Goal: Task Accomplishment & Management: Use online tool/utility

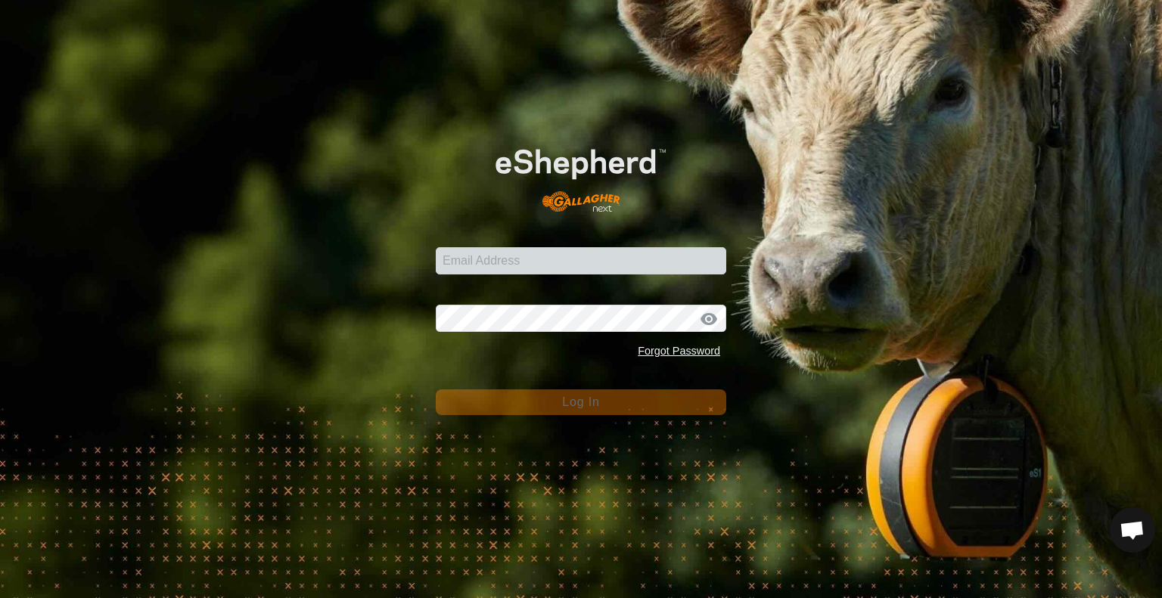
click at [472, 261] on input "Email Address" at bounding box center [581, 260] width 291 height 27
type input "[PERSON_NAME][EMAIL_ADDRESS][DOMAIN_NAME]"
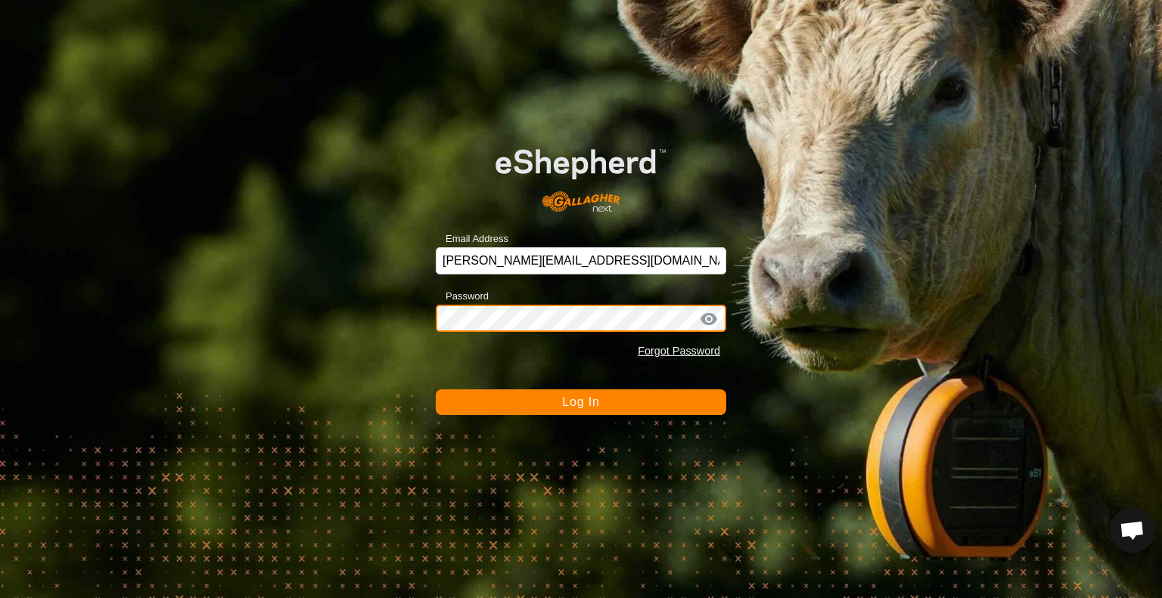
click at [436, 390] on button "Log In" at bounding box center [581, 403] width 291 height 26
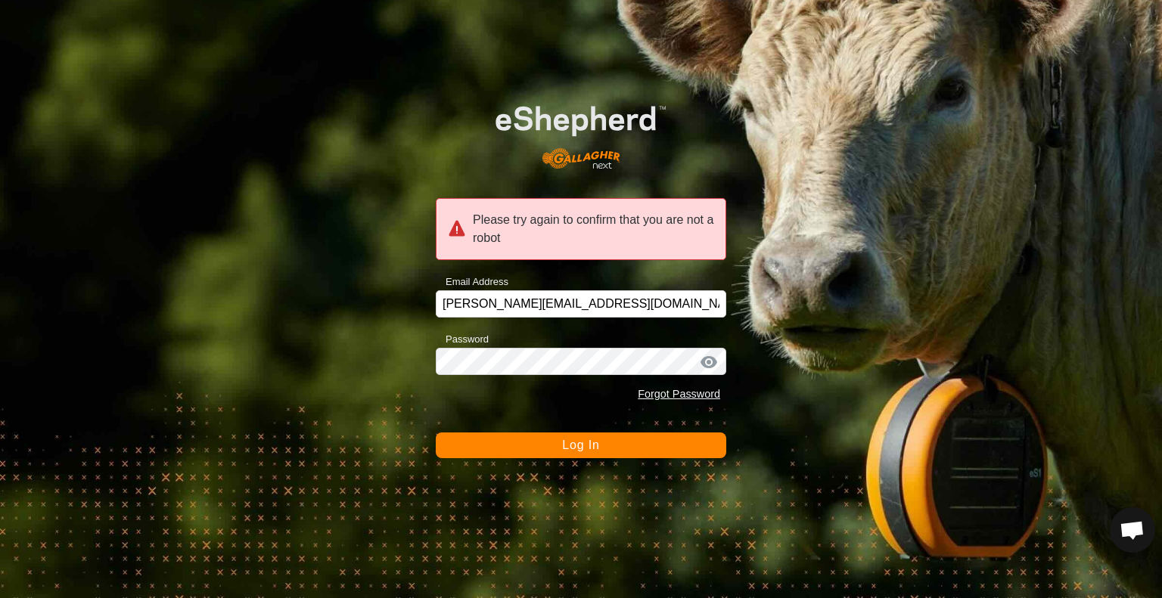
click at [639, 435] on button "Log In" at bounding box center [581, 446] width 291 height 26
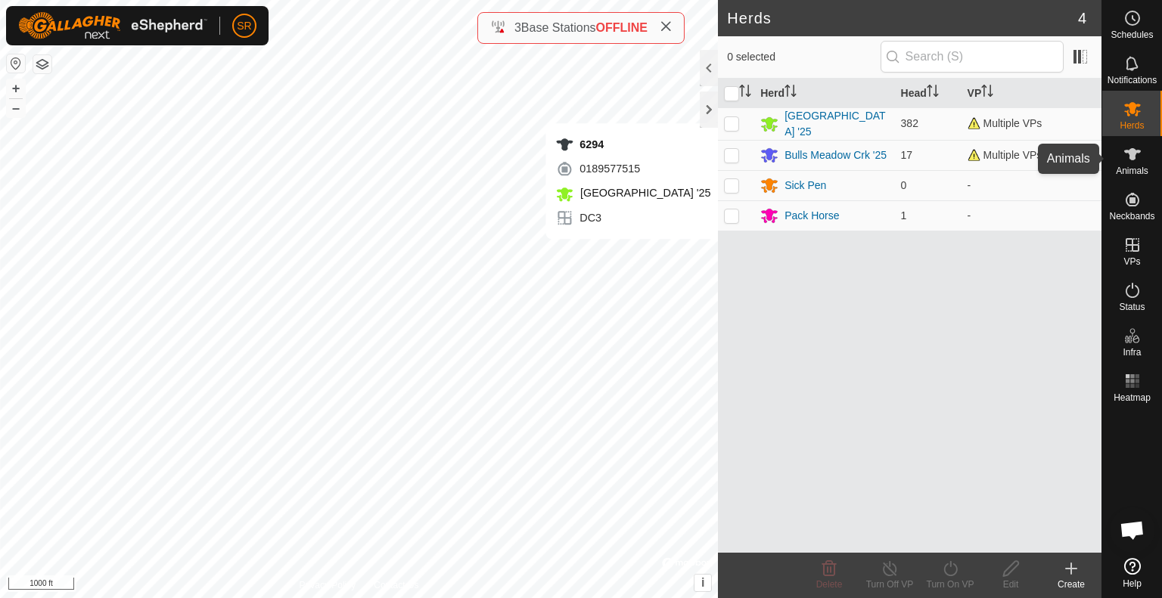
click at [1131, 160] on icon at bounding box center [1133, 154] width 18 height 18
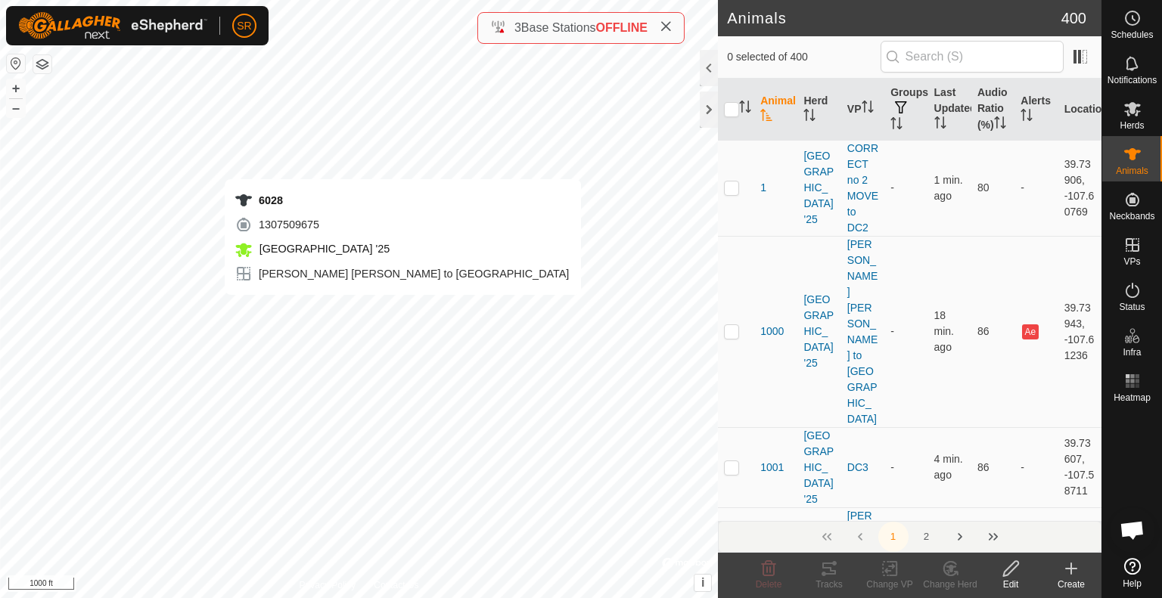
click at [403, 310] on div "6028 1307509675 [GEOGRAPHIC_DATA] '25 [PERSON_NAME][GEOGRAPHIC_DATA][PERSON_NAM…" at bounding box center [359, 299] width 718 height 598
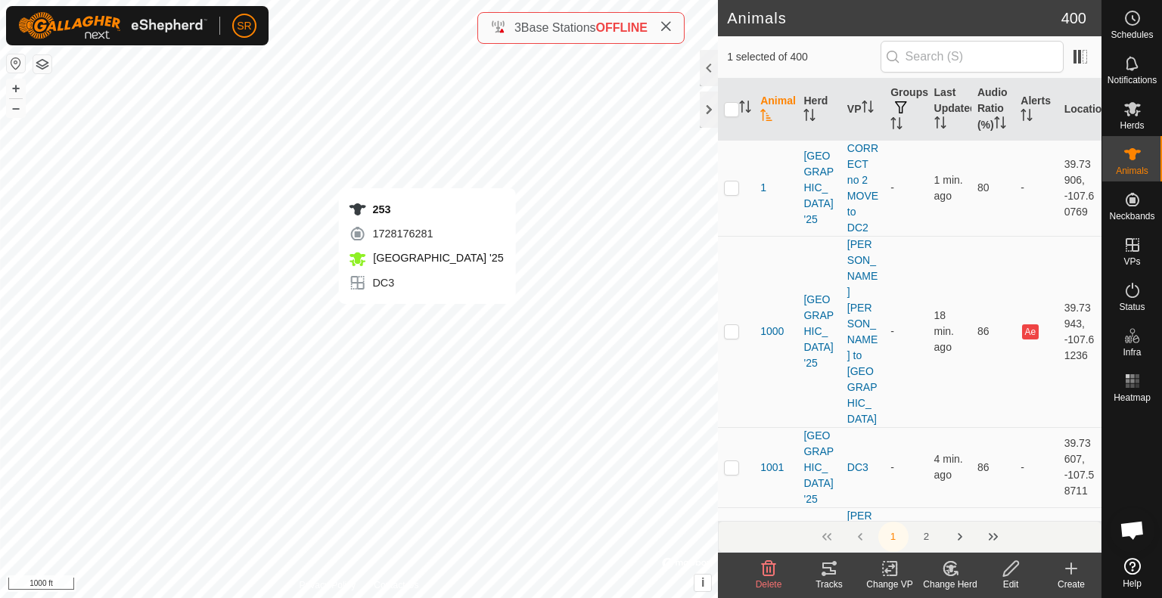
click at [425, 319] on div "253 1728176281 [GEOGRAPHIC_DATA] '25 DC3 + – ⇧ i © Mapbox , © OpenStreetMap , I…" at bounding box center [359, 299] width 718 height 598
checkbox input "true"
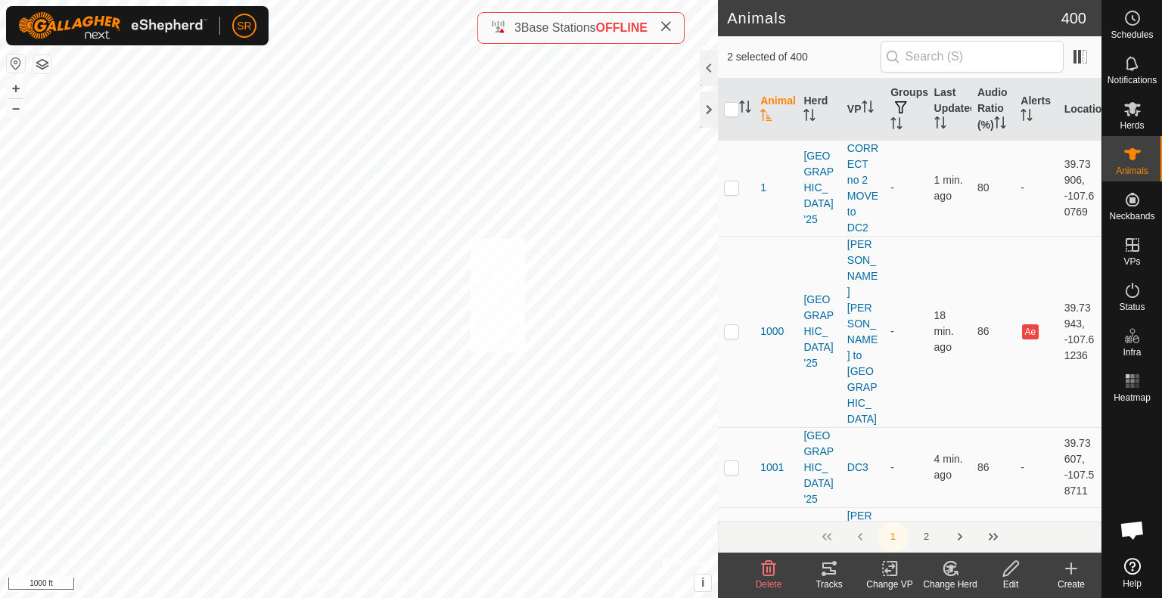
checkbox input "true"
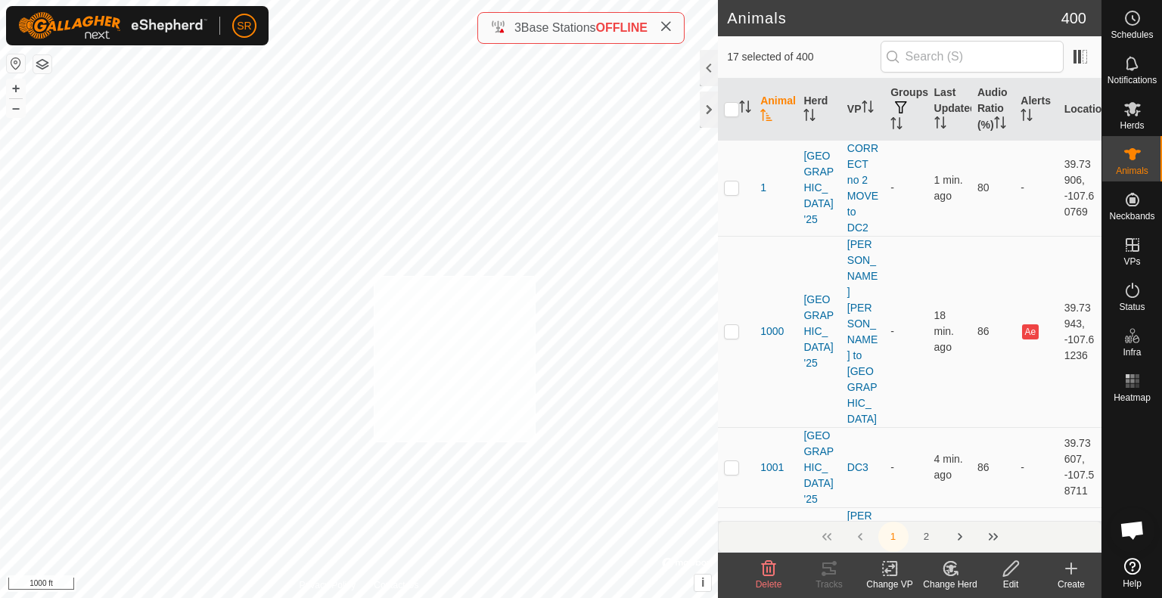
checkbox input "true"
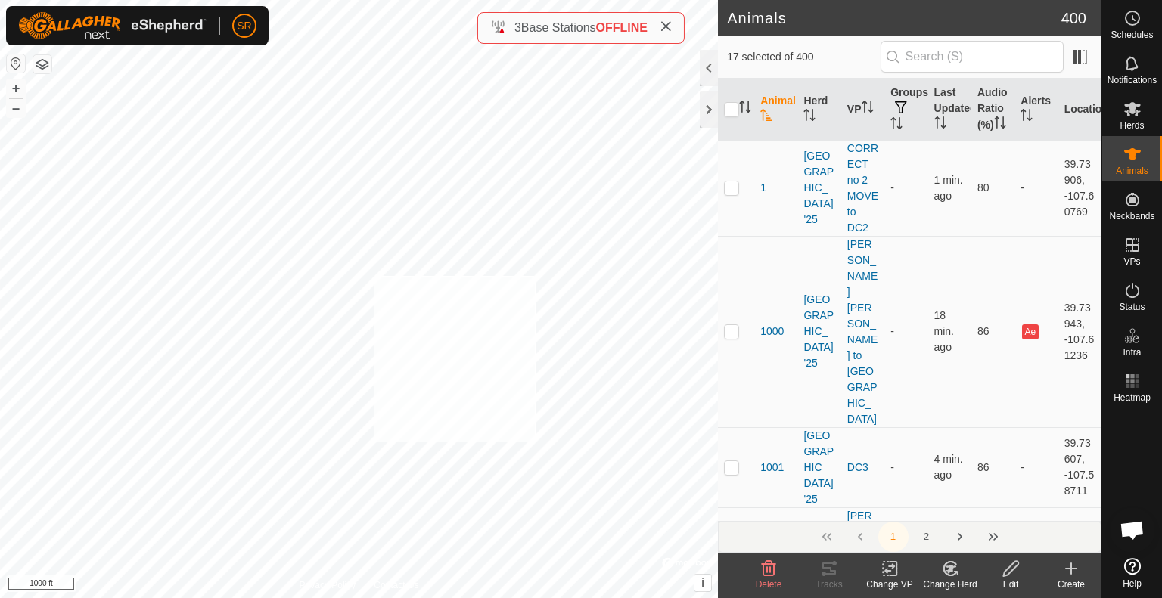
checkbox input "true"
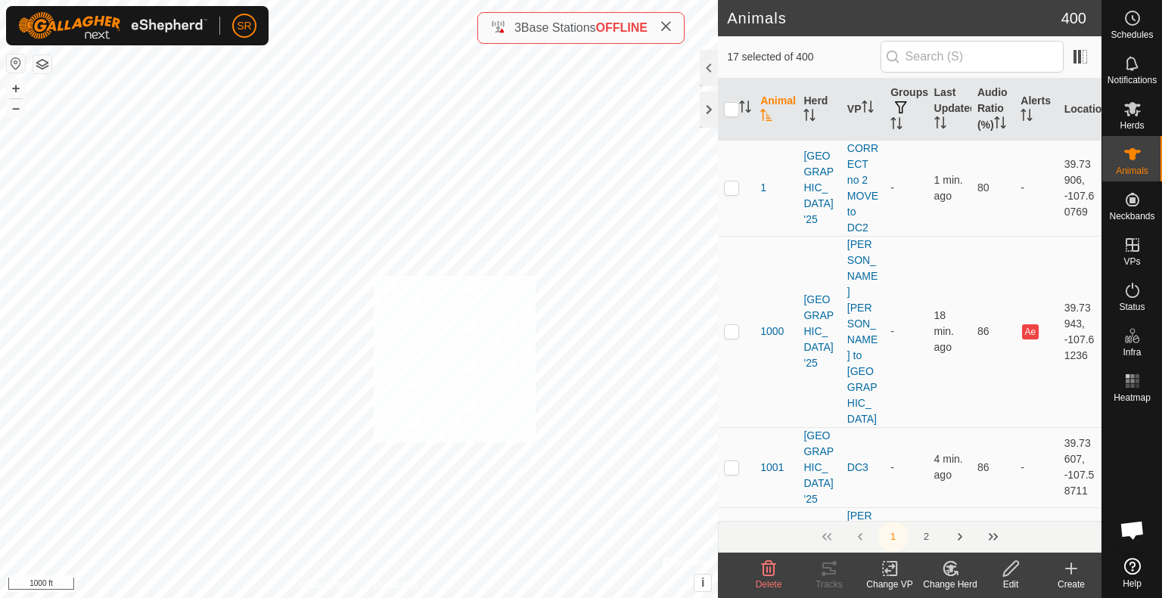
checkbox input "true"
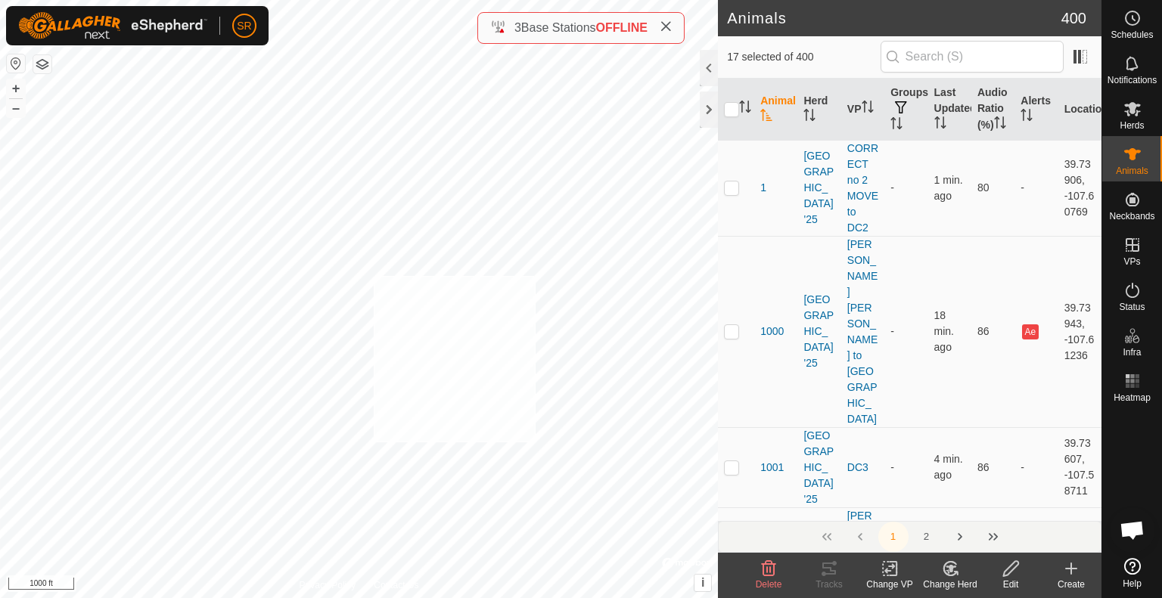
checkbox input "true"
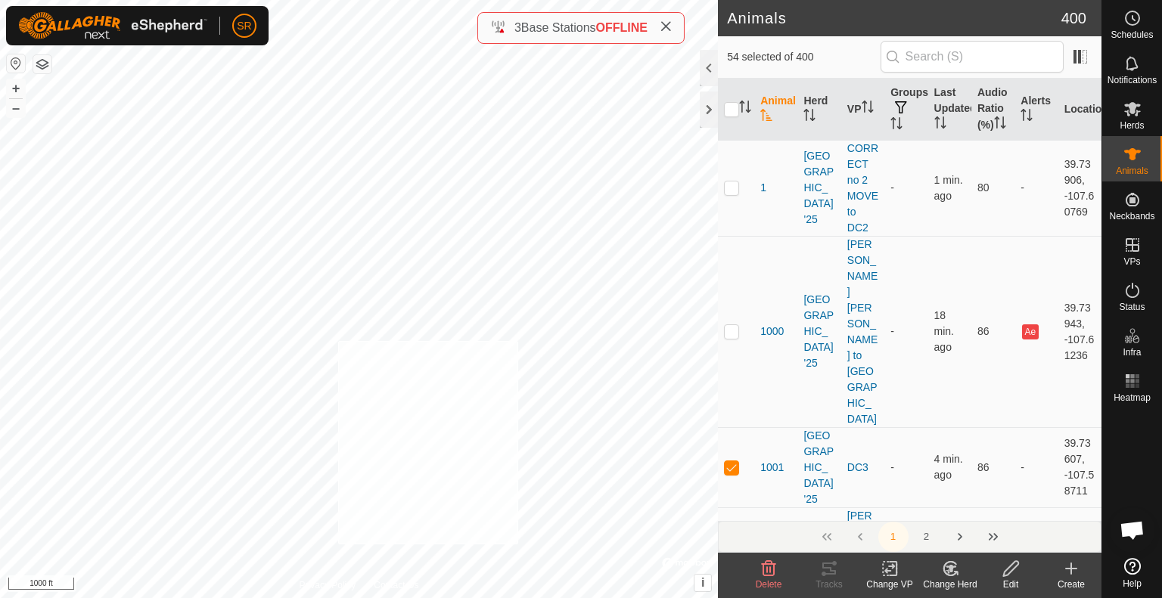
checkbox input "true"
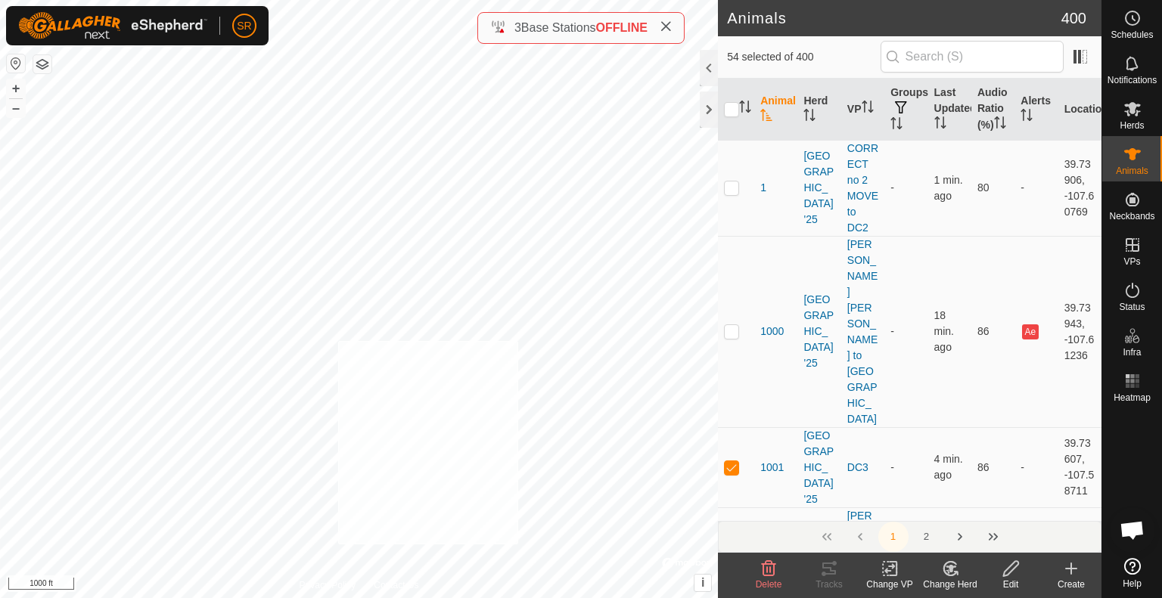
checkbox input "true"
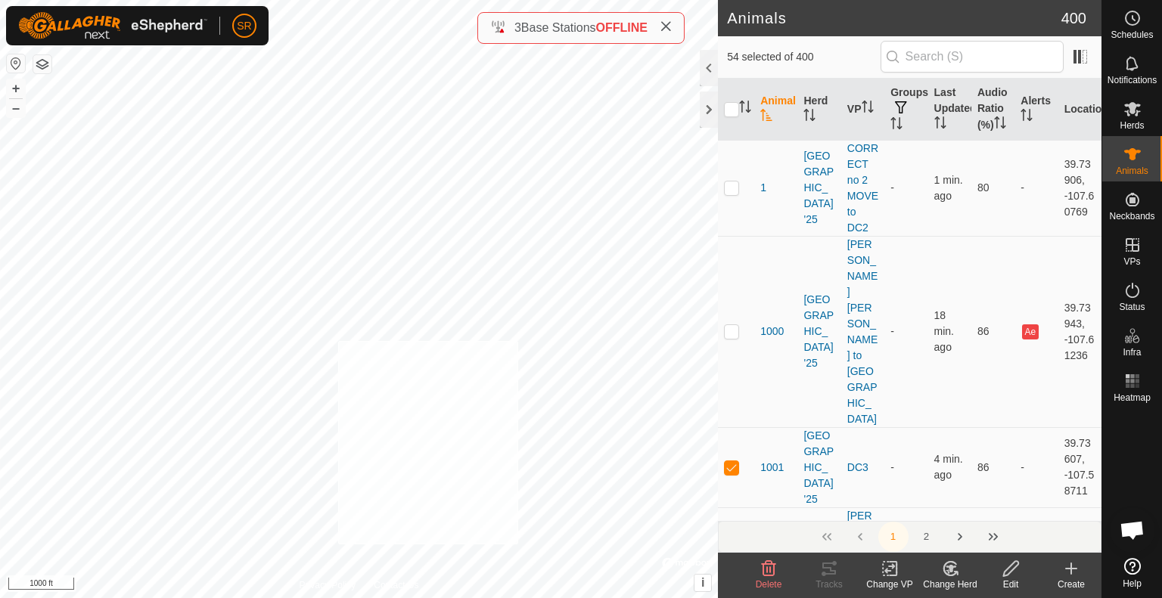
checkbox input "true"
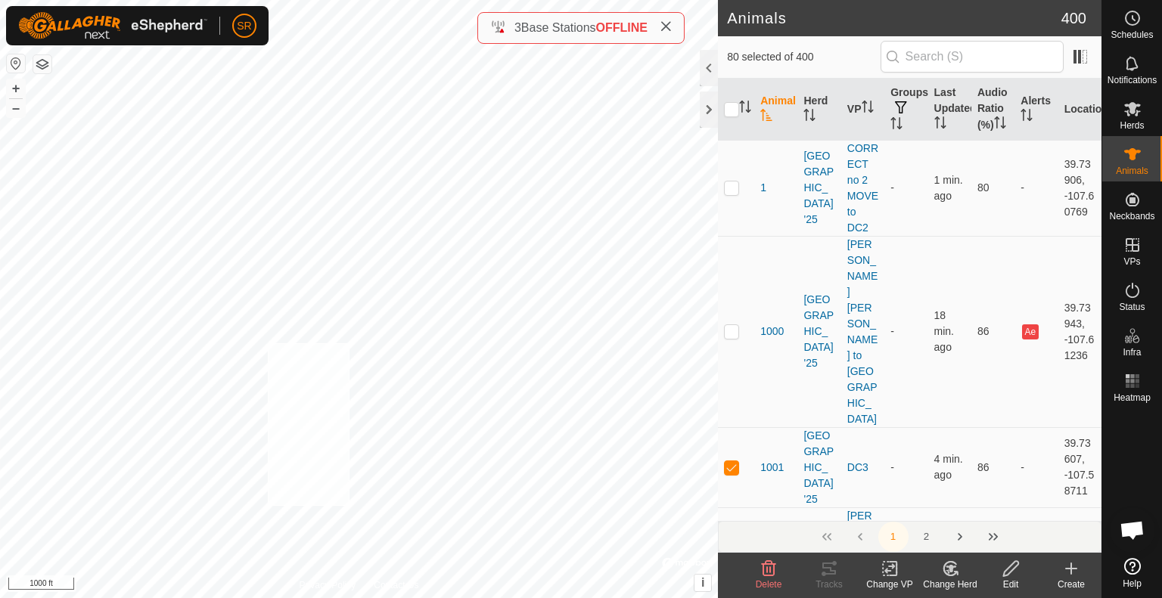
checkbox input "true"
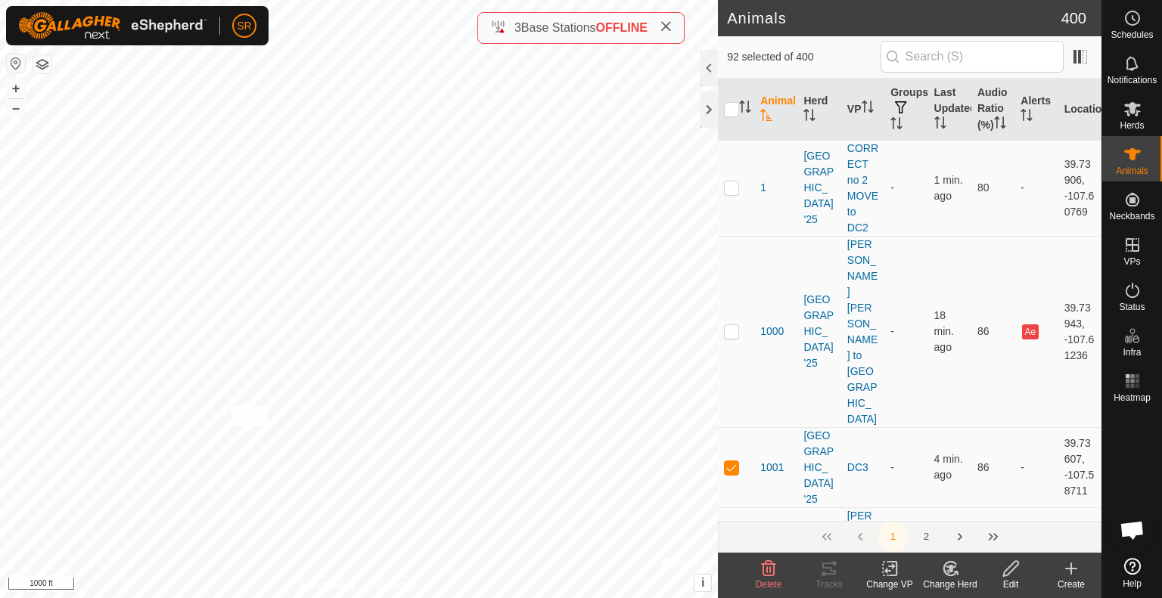
checkbox input "true"
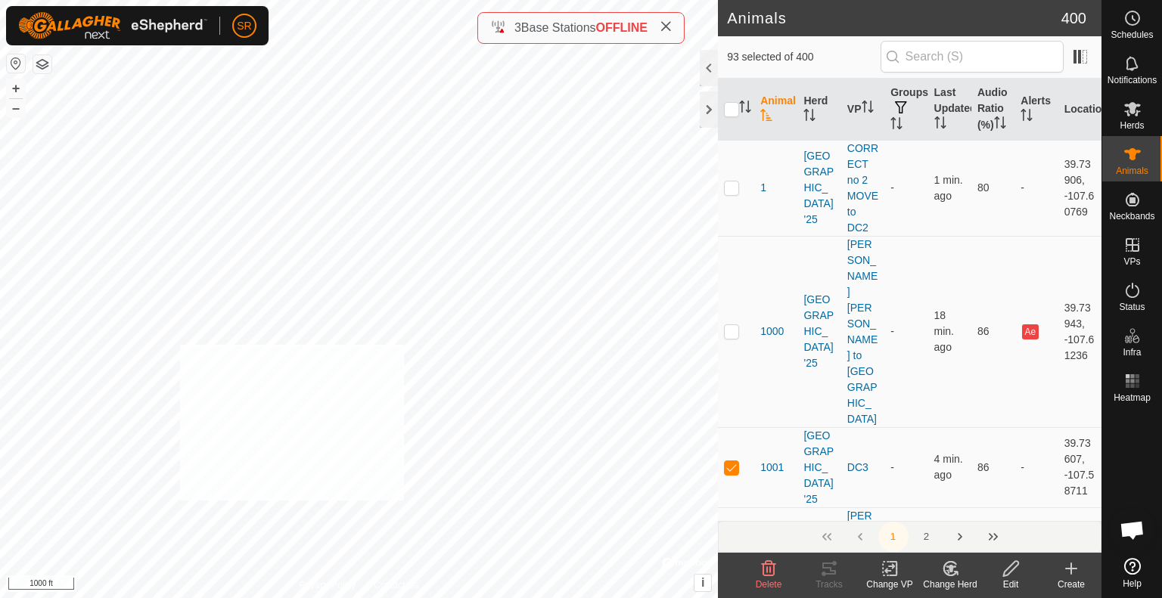
checkbox input "true"
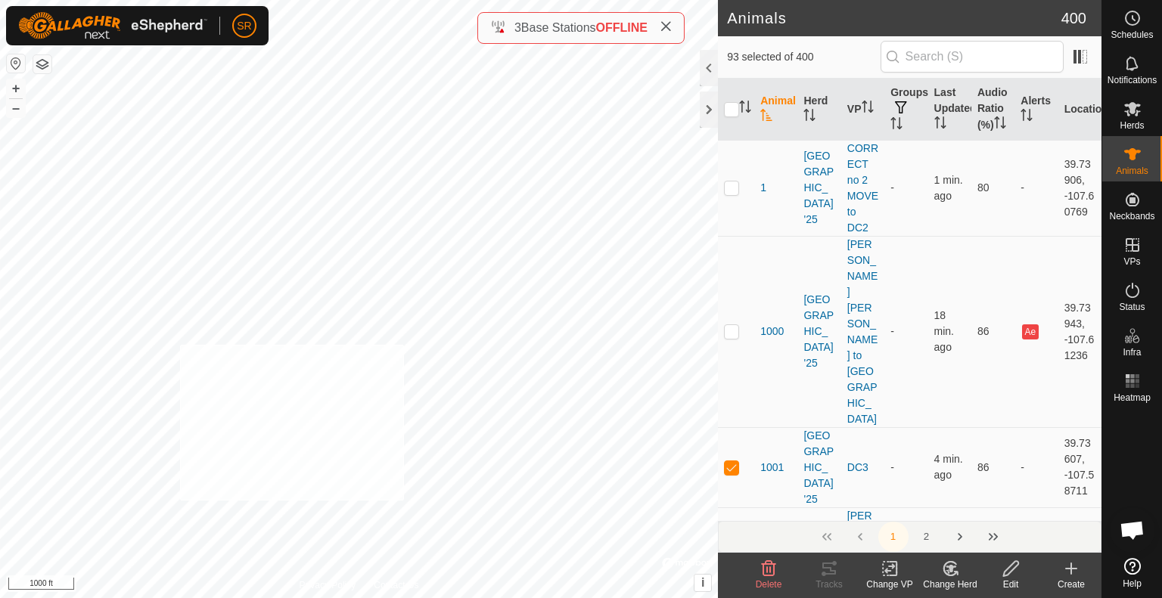
checkbox input "true"
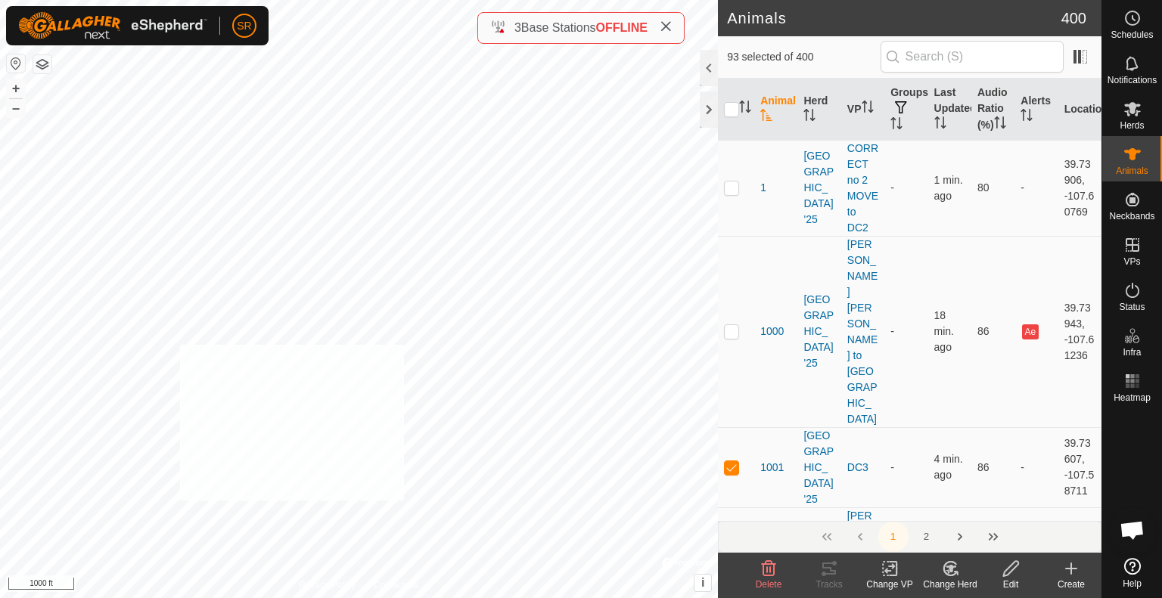
checkbox input "true"
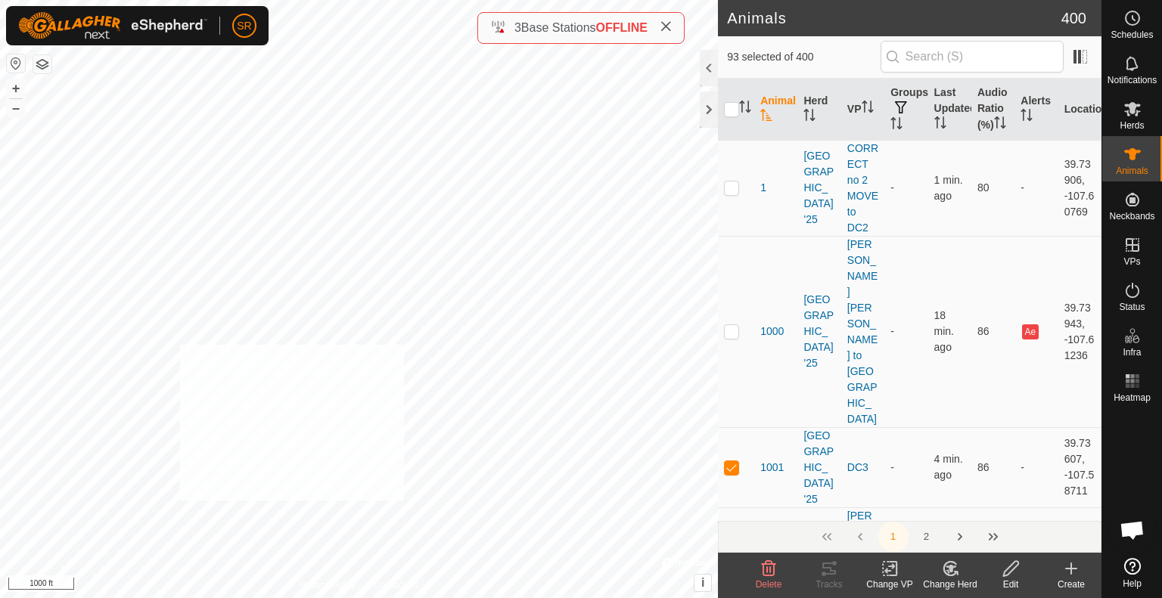
checkbox input "true"
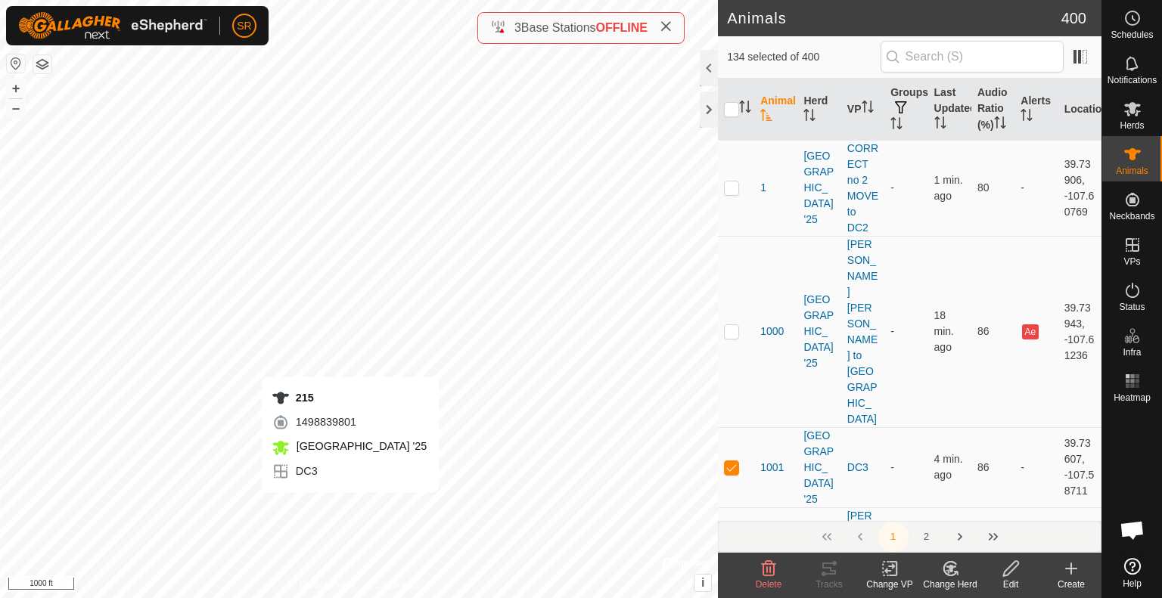
click at [350, 508] on div "215 1498839801 [GEOGRAPHIC_DATA] '25 DC3 + – ⇧ i © Mapbox , © OpenStreetMap , I…" at bounding box center [359, 299] width 718 height 598
checkbox input "true"
click at [317, 309] on div "6159 0741095136 [GEOGRAPHIC_DATA] '25 DC3 + – ⇧ i © Mapbox , © OpenStreetMap , …" at bounding box center [359, 299] width 718 height 598
checkbox input "true"
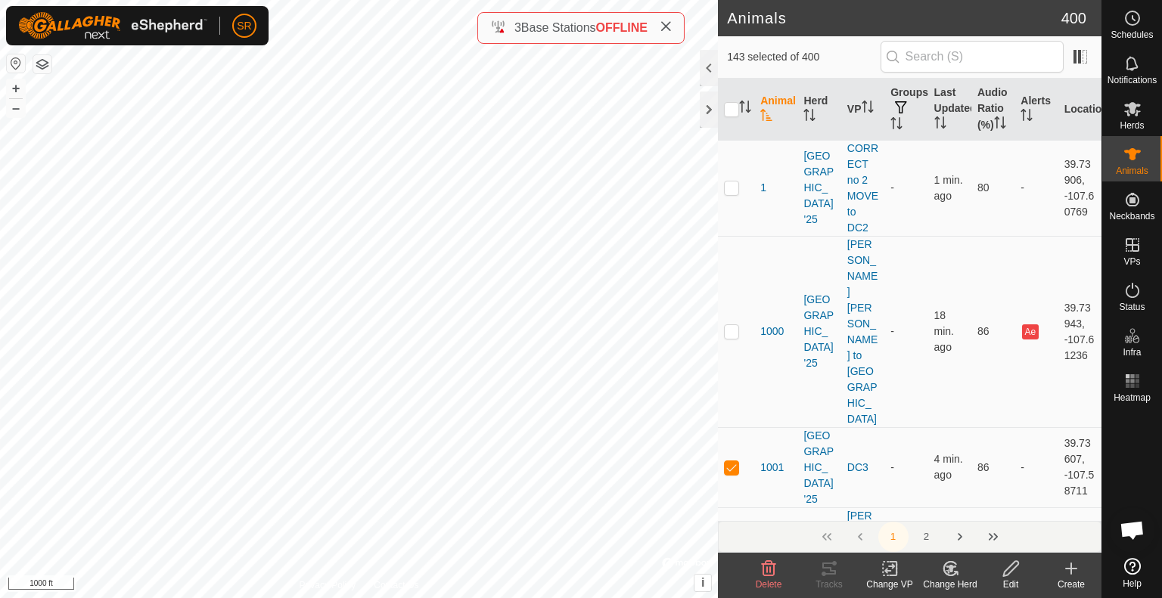
checkbox input "true"
click at [552, 101] on div "6123 3071393815 [GEOGRAPHIC_DATA] '25 DC3 + – ⇧ i © Mapbox , © OpenStreetMap , …" at bounding box center [359, 299] width 718 height 598
checkbox input "true"
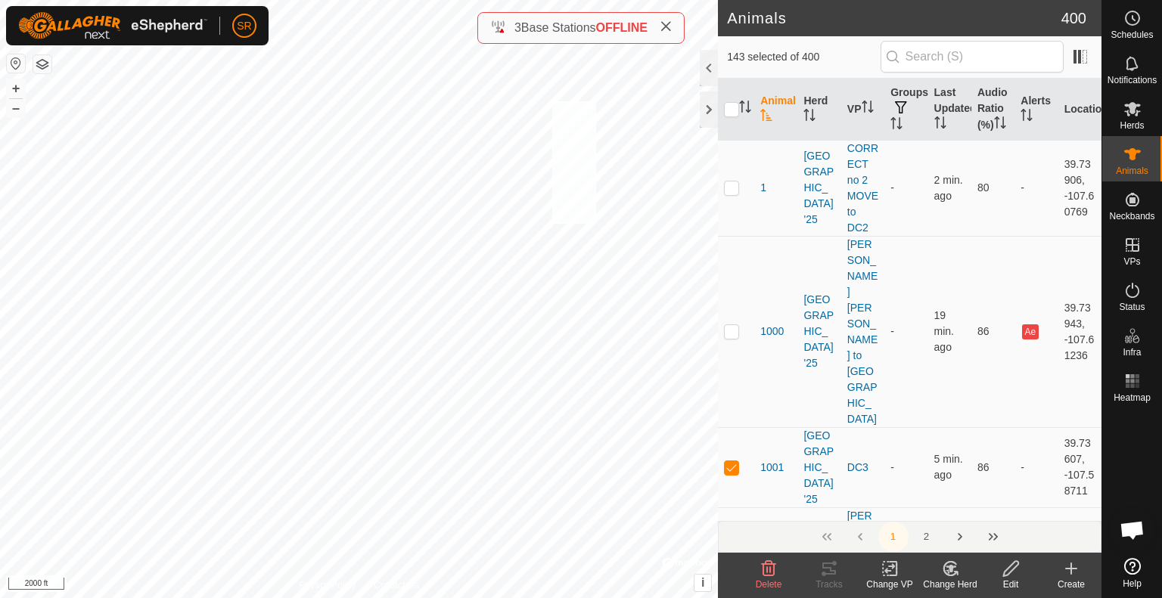
checkbox input "true"
click at [592, 79] on div "6047 1407916894 [GEOGRAPHIC_DATA] '25 DC3 + – ⇧ i © Mapbox , © OpenStreetMap , …" at bounding box center [359, 299] width 718 height 598
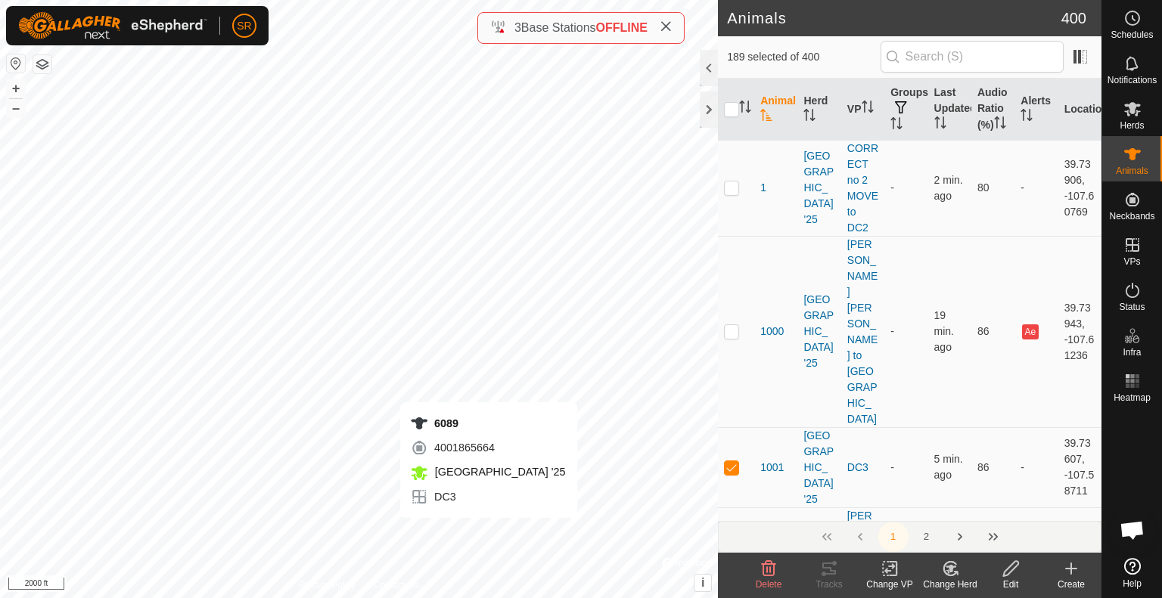
click at [489, 533] on div "6089 4001865664 [GEOGRAPHIC_DATA] '25 DC3 + – ⇧ i © Mapbox , © OpenStreetMap , …" at bounding box center [359, 299] width 718 height 598
click at [886, 568] on icon at bounding box center [890, 569] width 19 height 18
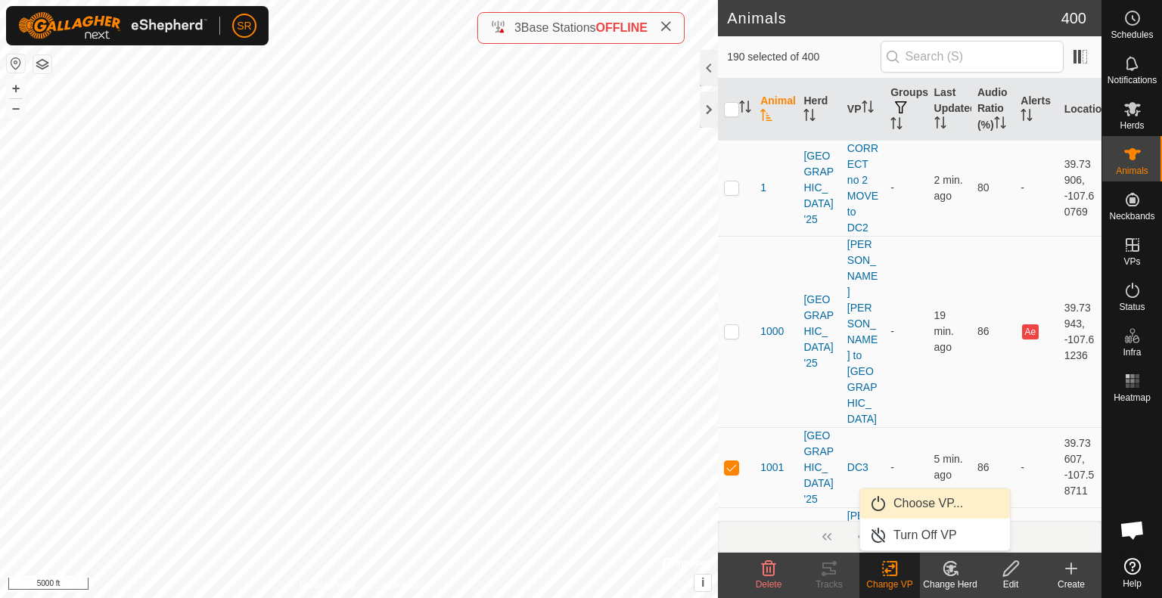
click at [923, 505] on link "Choose VP..." at bounding box center [935, 504] width 150 height 30
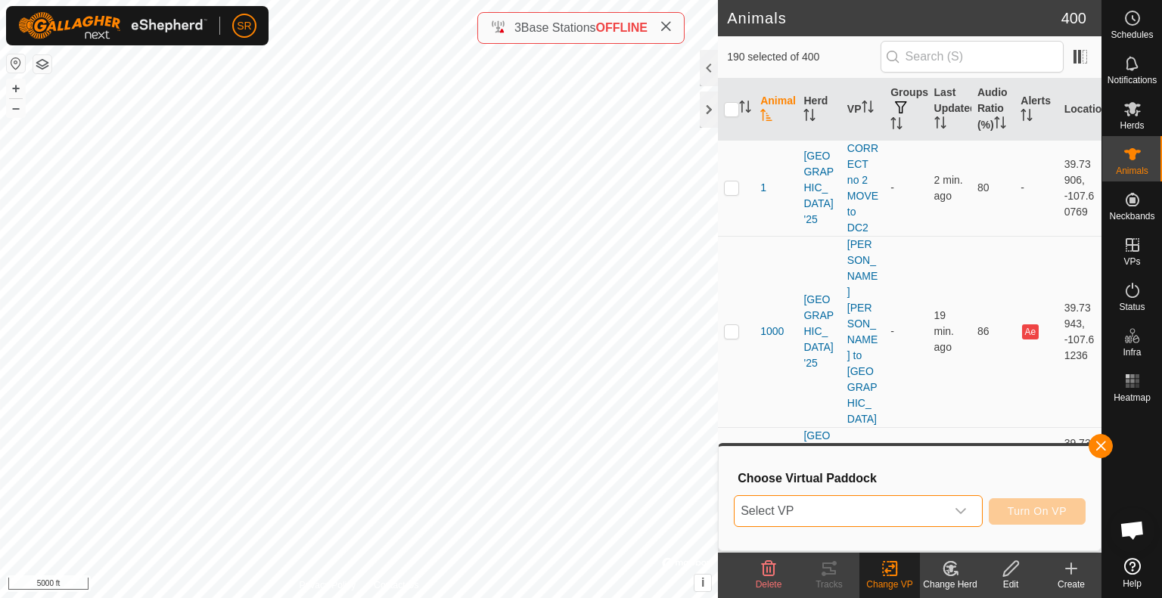
click at [897, 511] on span "Select VP" at bounding box center [840, 511] width 211 height 30
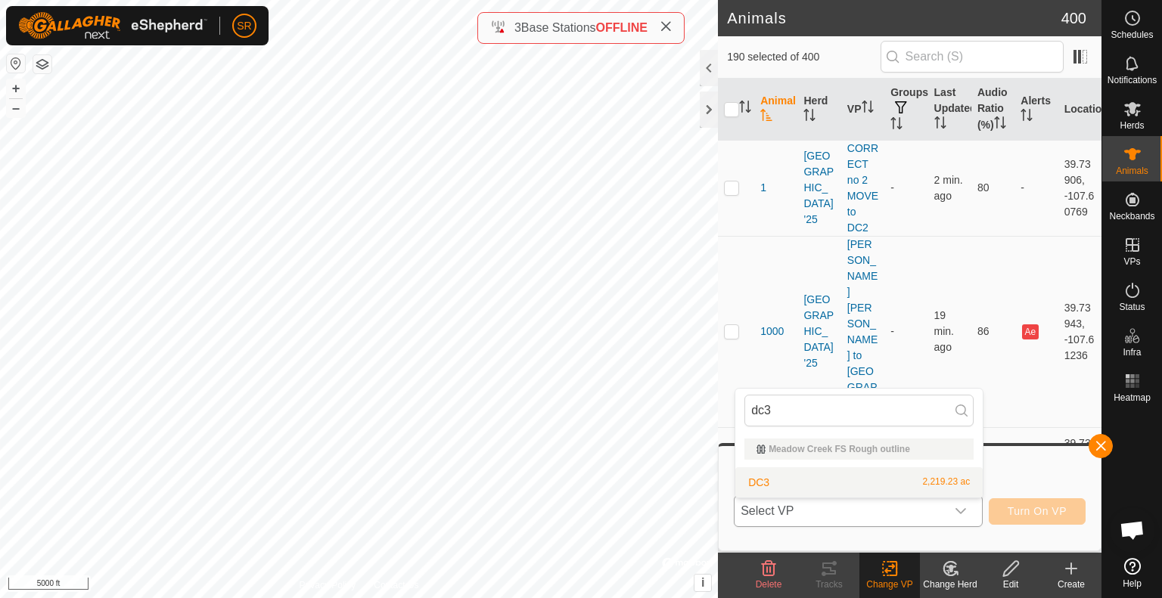
type input "dc3"
click at [860, 477] on li "DC3 2,219.23 ac" at bounding box center [858, 483] width 247 height 30
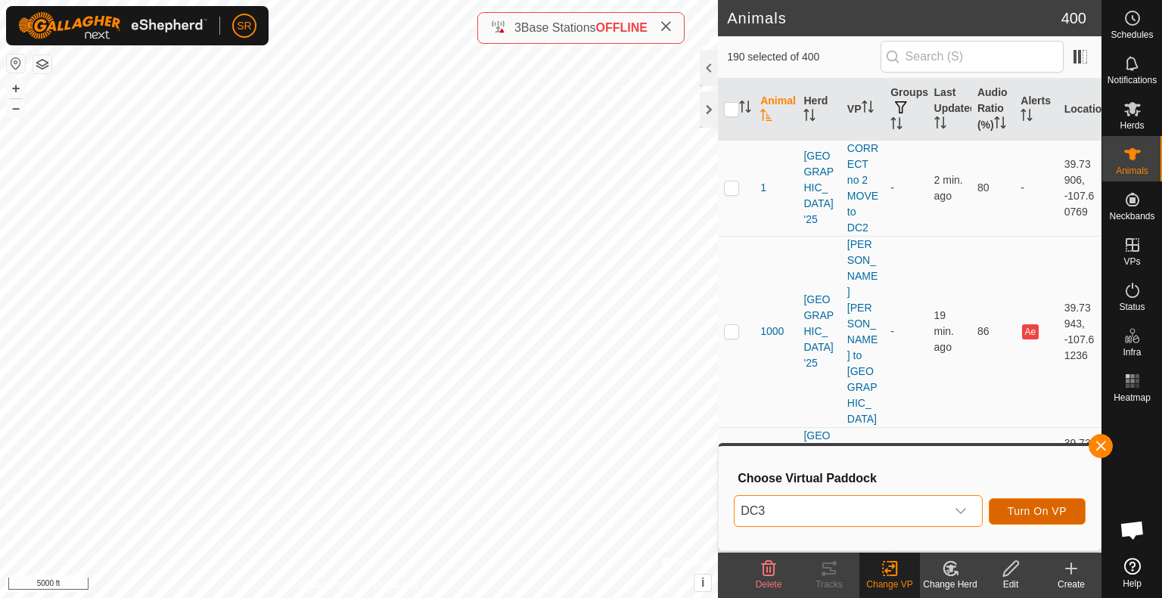
click at [1045, 513] on span "Turn On VP" at bounding box center [1037, 511] width 59 height 12
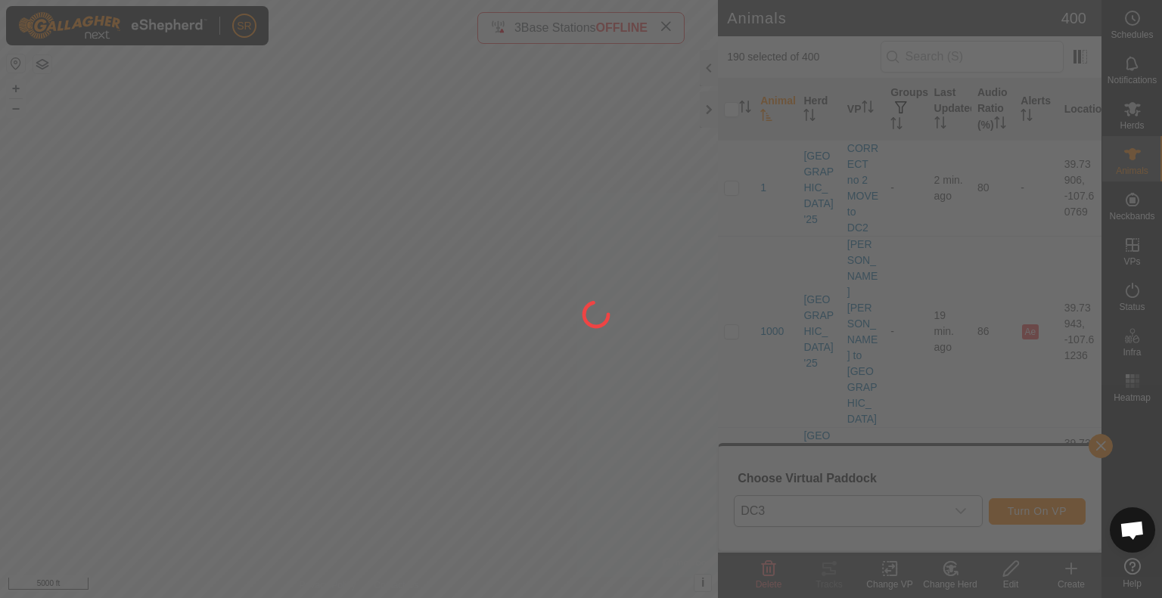
drag, startPoint x: 645, startPoint y: 171, endPoint x: 538, endPoint y: 409, distance: 260.4
click at [538, 409] on div at bounding box center [581, 299] width 1162 height 598
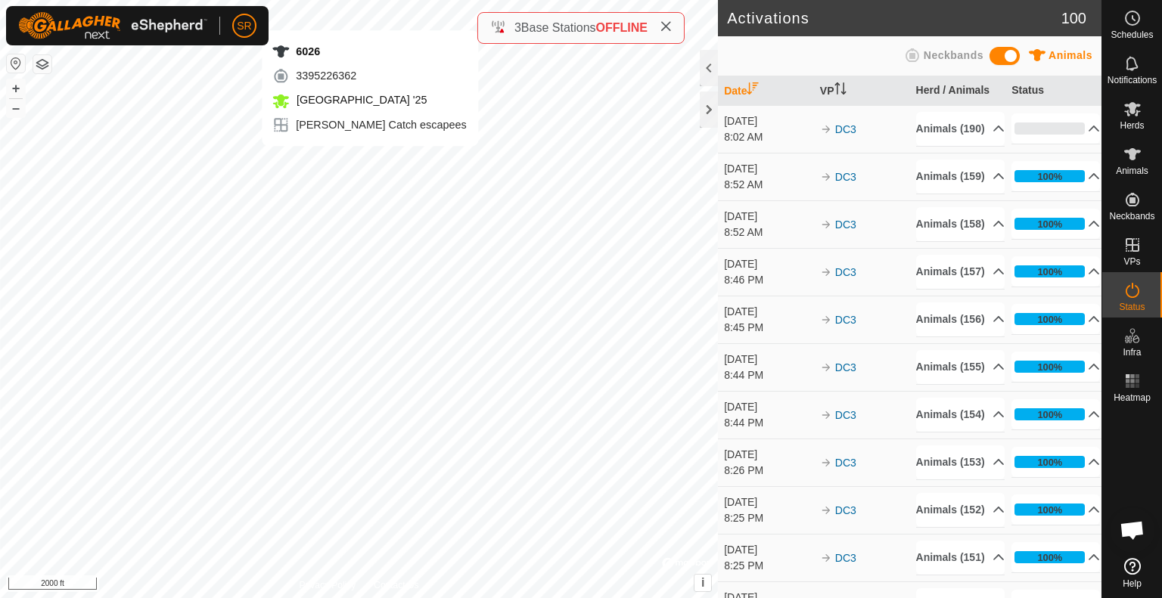
click at [370, 161] on div "6026 3395226362 [GEOGRAPHIC_DATA] '25 [PERSON_NAME] Catch escapees + – ⇧ i © Ma…" at bounding box center [359, 299] width 718 height 598
drag, startPoint x: 947, startPoint y: 418, endPoint x: 1161, endPoint y: 123, distance: 364.6
click at [1161, 123] on div "Schedules Notifications Herds Animals Neckbands VPs Status Infra Heatmap Help A…" at bounding box center [581, 299] width 1162 height 598
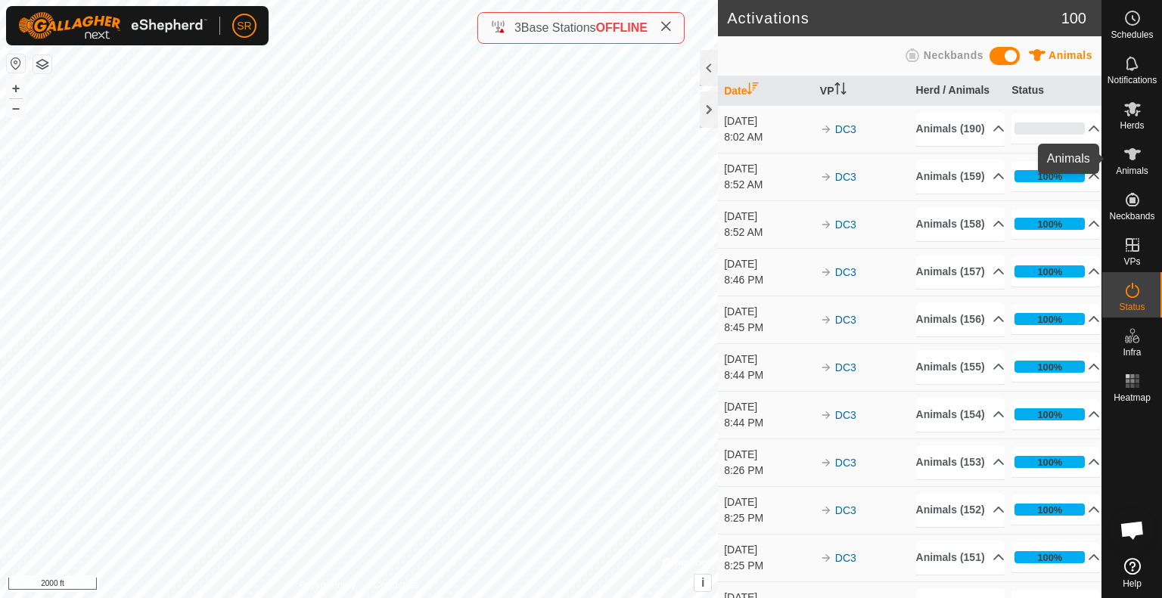
click at [1149, 163] on div "Animals" at bounding box center [1132, 158] width 60 height 45
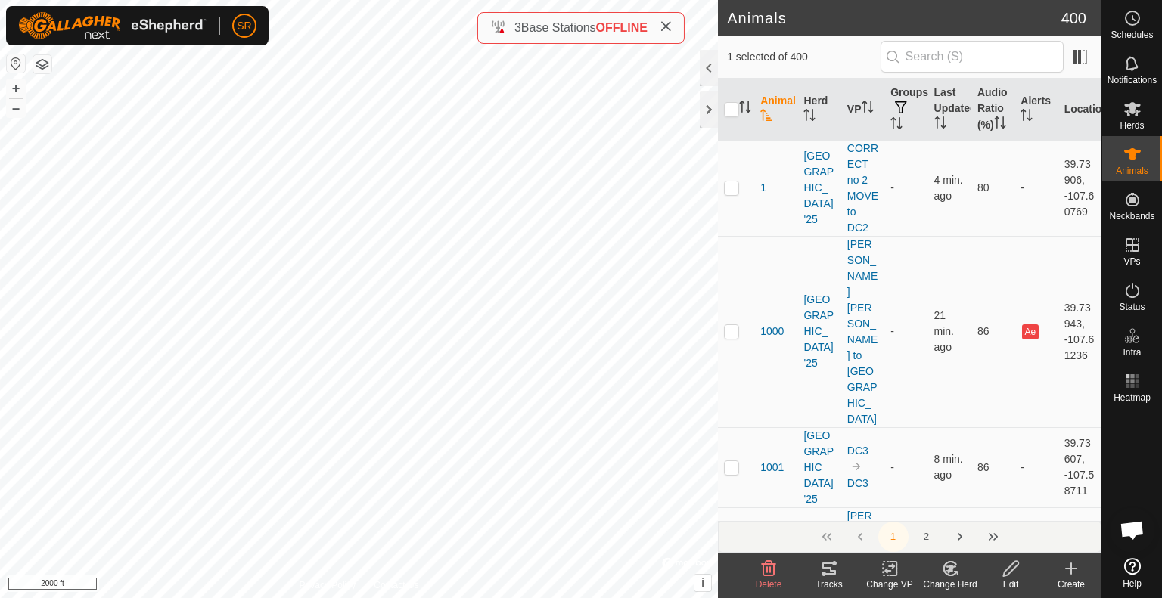
click at [890, 572] on icon at bounding box center [890, 569] width 19 height 18
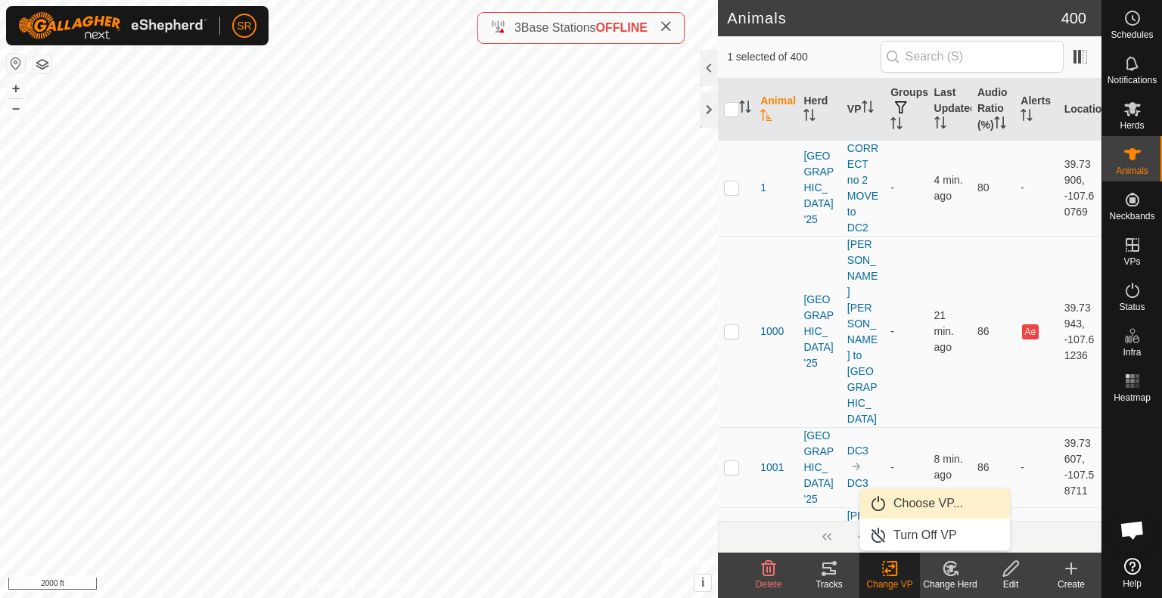
click at [934, 506] on link "Choose VP..." at bounding box center [935, 504] width 150 height 30
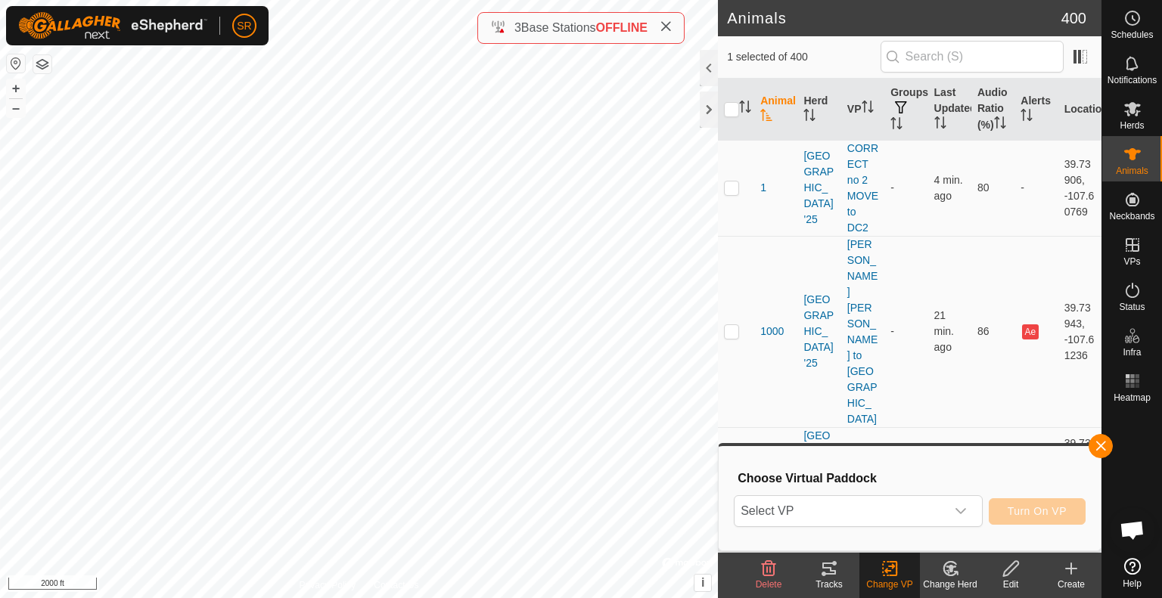
click at [934, 506] on span "Select VP" at bounding box center [840, 511] width 211 height 30
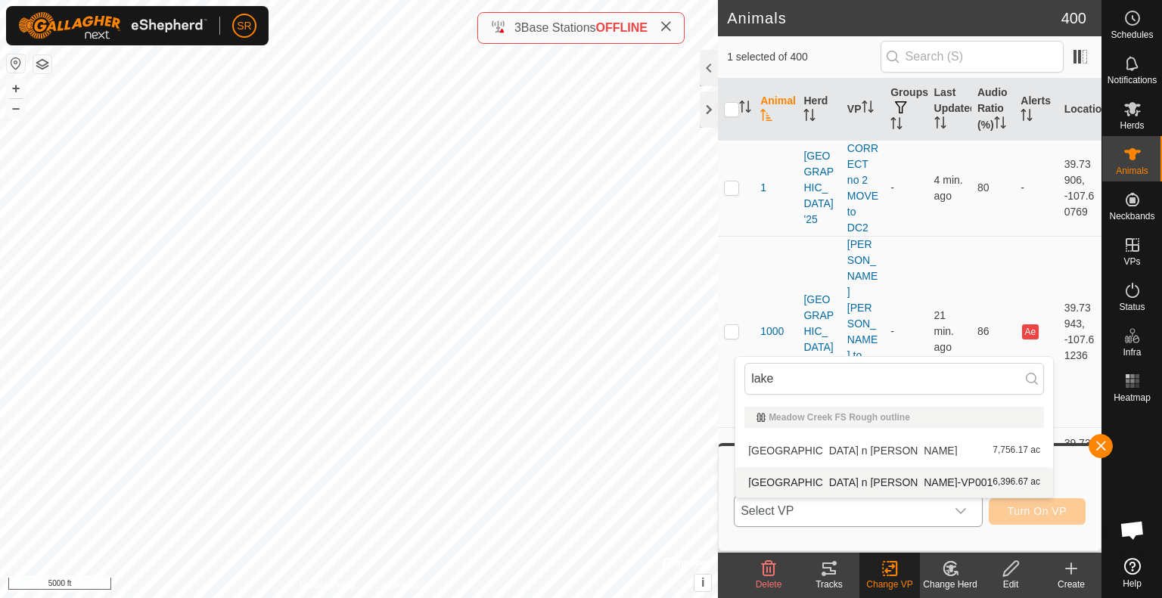
type input "lake"
click at [793, 484] on li "[GEOGRAPHIC_DATA] n [PERSON_NAME]-VP001 6,396.67 ac" at bounding box center [894, 483] width 318 height 30
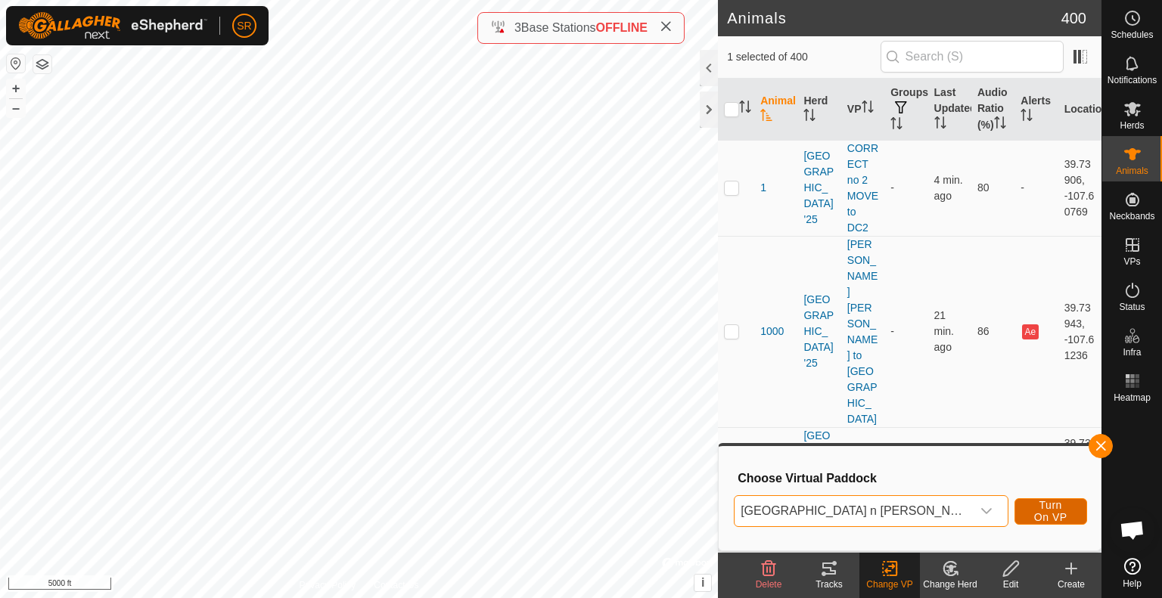
click at [1034, 512] on span "Turn On VP" at bounding box center [1051, 511] width 35 height 24
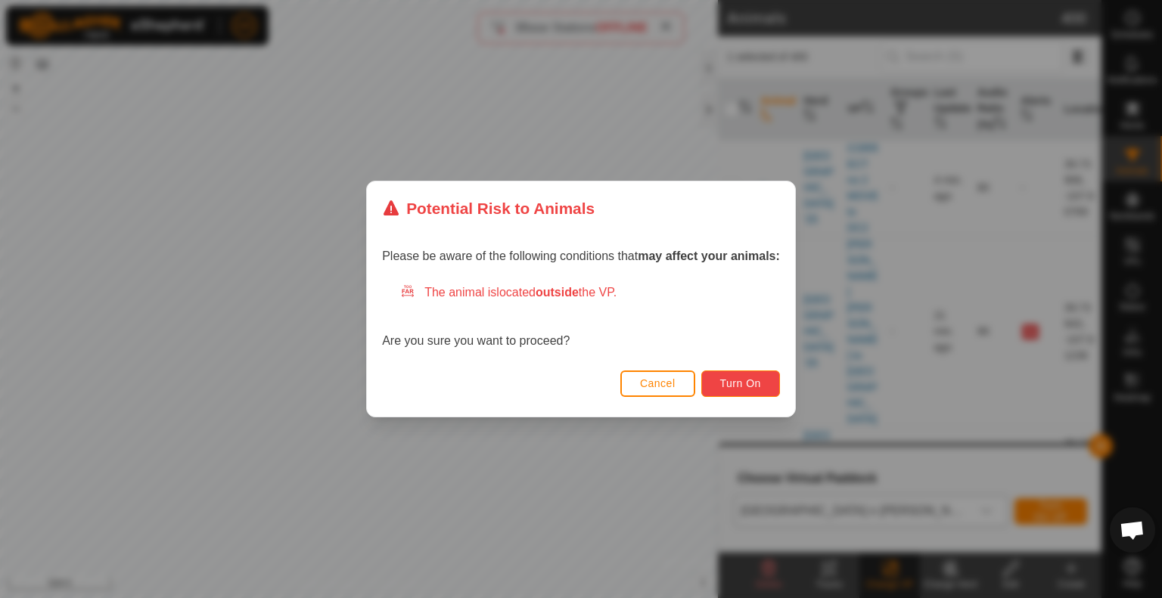
click at [763, 386] on button "Turn On" at bounding box center [740, 384] width 79 height 26
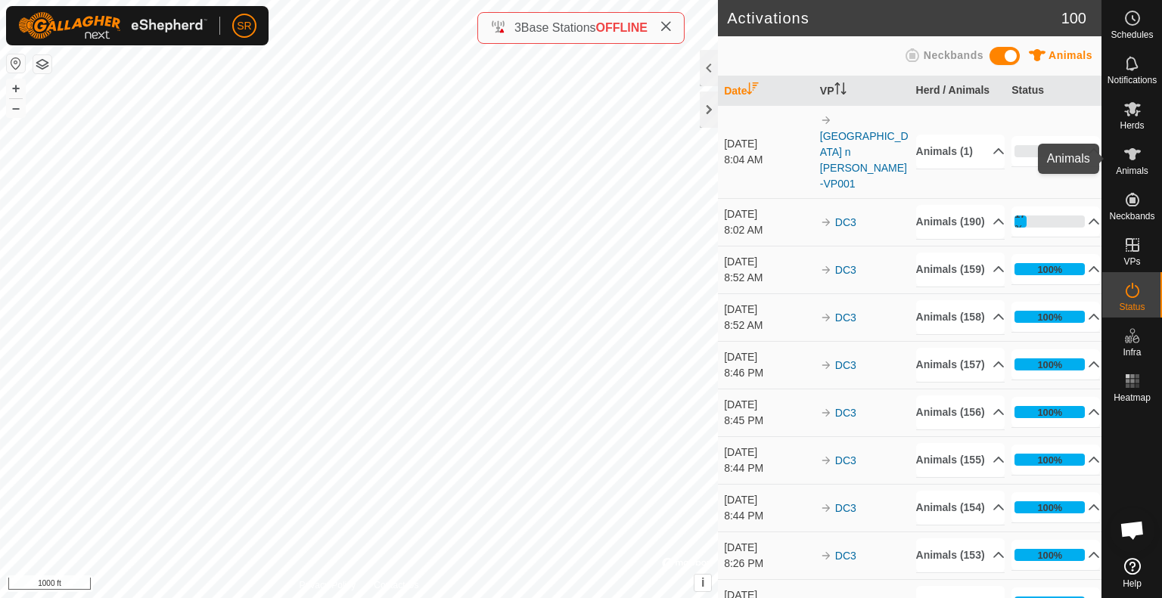
click at [1132, 156] on icon at bounding box center [1132, 154] width 17 height 12
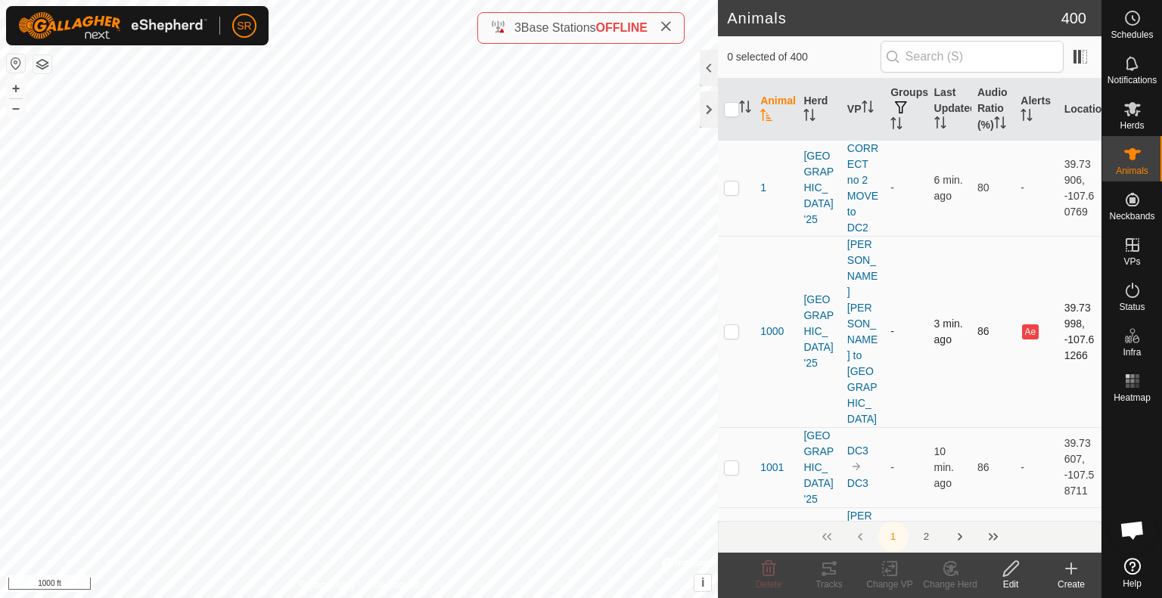
click at [729, 325] on p-checkbox at bounding box center [731, 331] width 15 height 12
checkbox input "true"
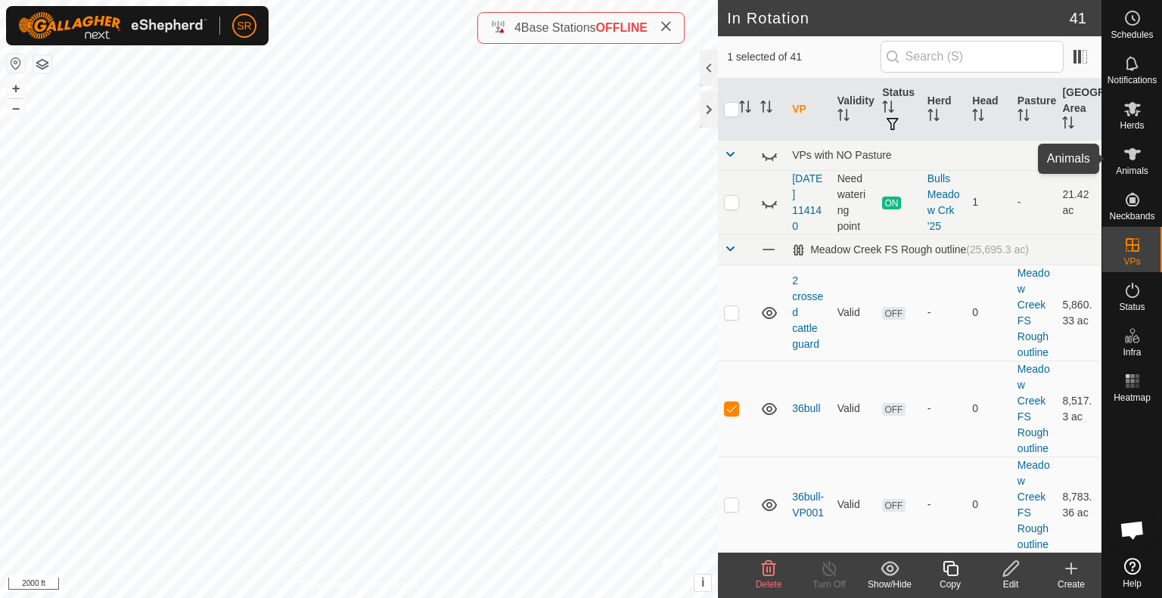
click at [1130, 164] on es-animals-svg-icon at bounding box center [1132, 154] width 27 height 24
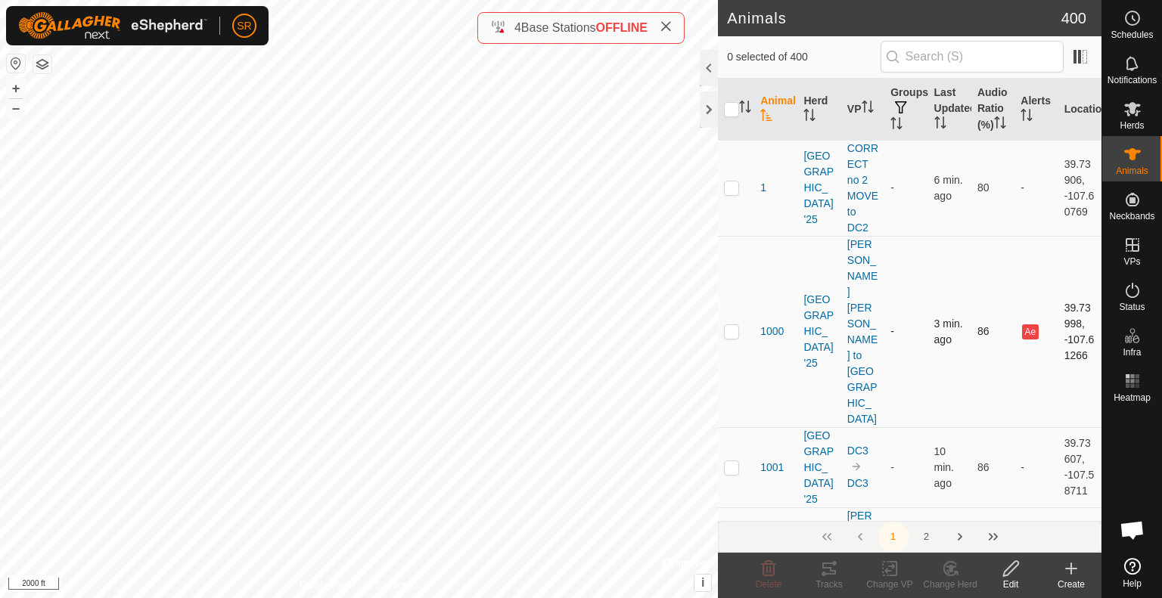
click at [735, 325] on p-checkbox at bounding box center [731, 331] width 15 height 12
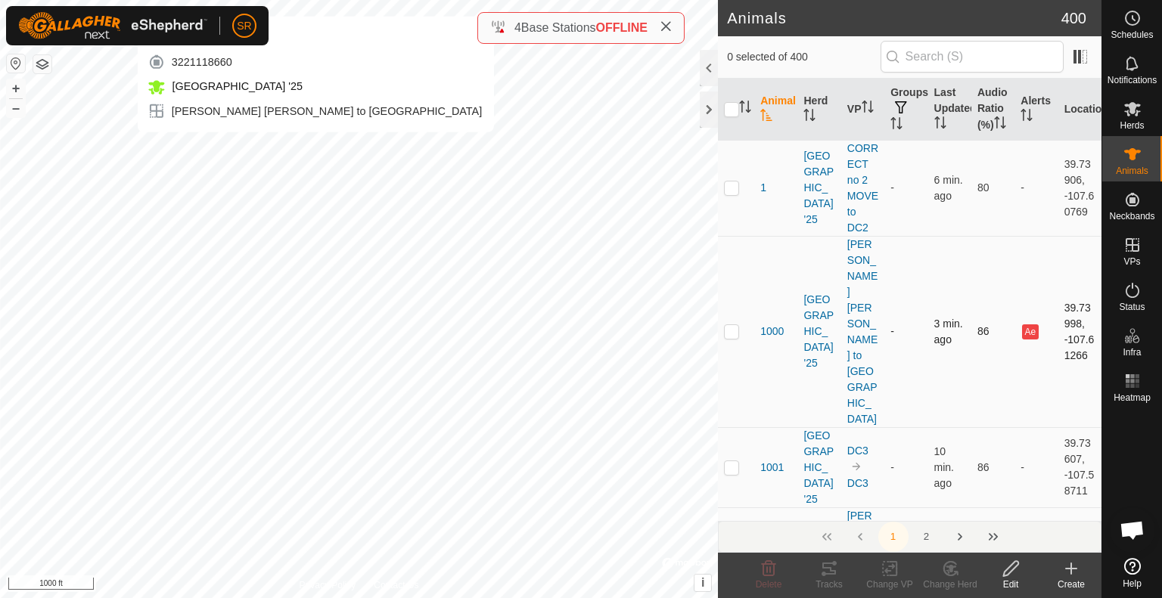
checkbox input "true"
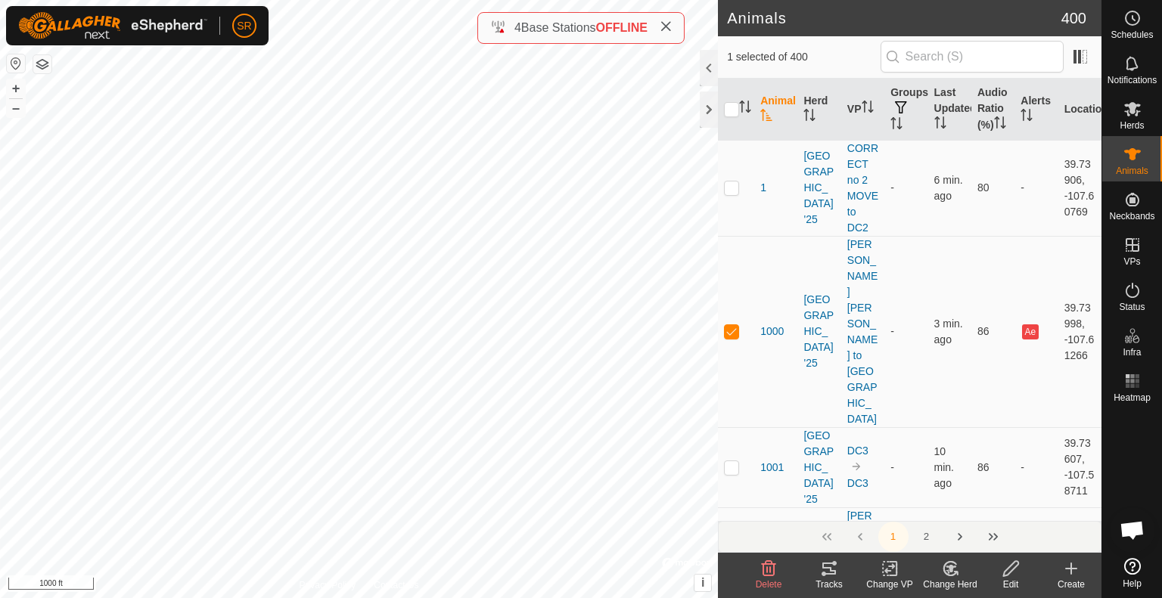
click at [884, 574] on icon at bounding box center [890, 569] width 19 height 18
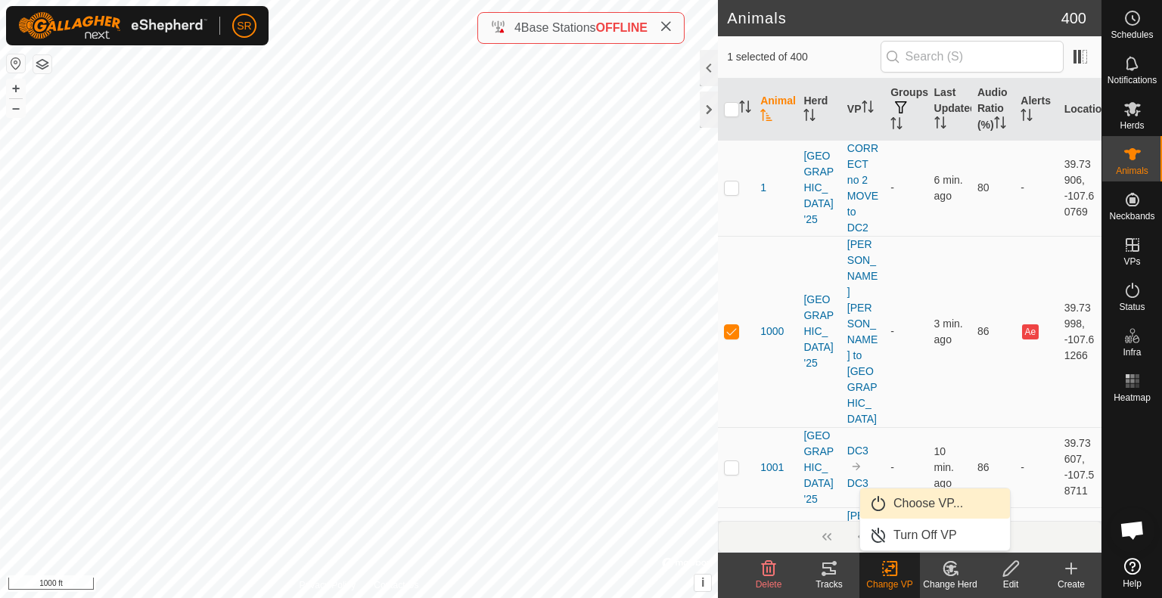
click at [957, 503] on link "Choose VP..." at bounding box center [935, 504] width 150 height 30
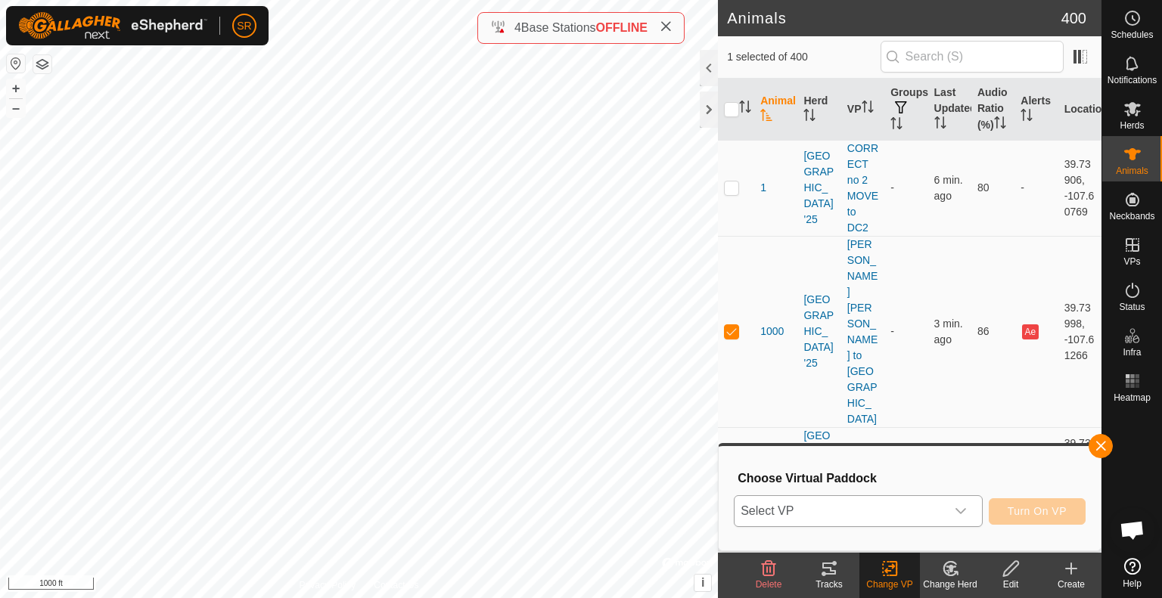
click at [892, 502] on span "Select VP" at bounding box center [840, 511] width 211 height 30
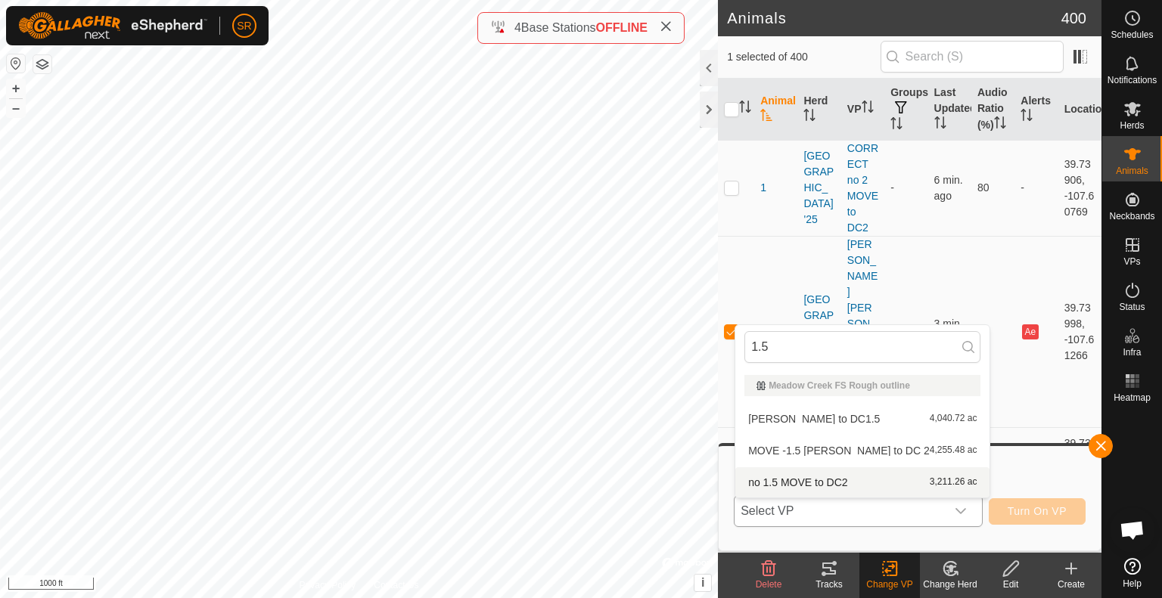
type input "1.5"
click at [835, 480] on li "no 1.5 MOVE to DC2 3,211.26 ac" at bounding box center [862, 483] width 254 height 30
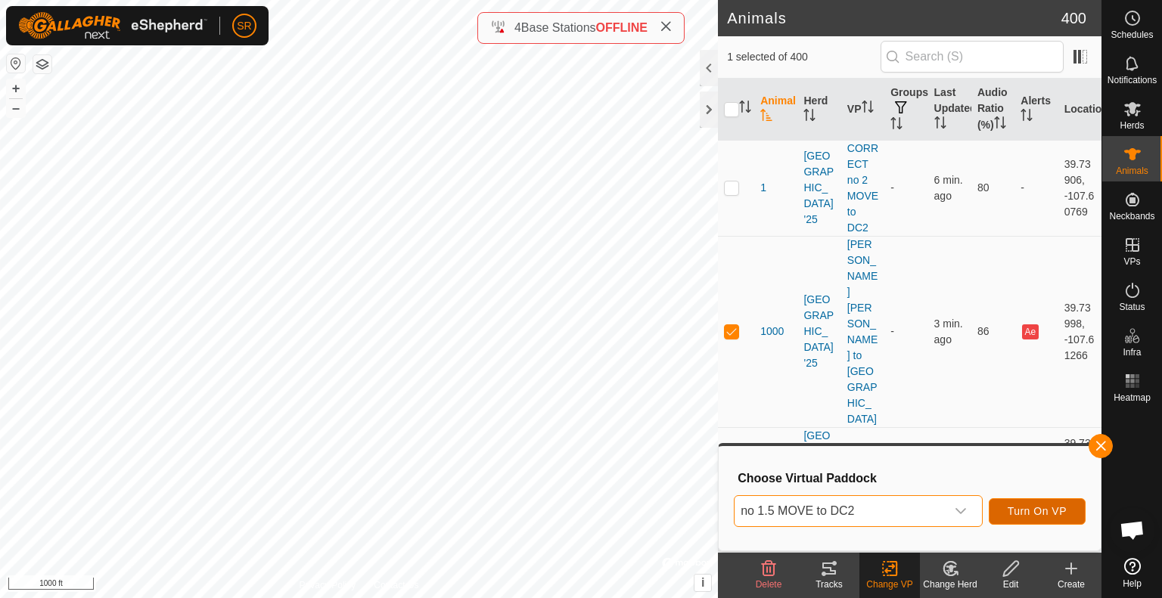
click at [1049, 502] on button "Turn On VP" at bounding box center [1037, 512] width 97 height 26
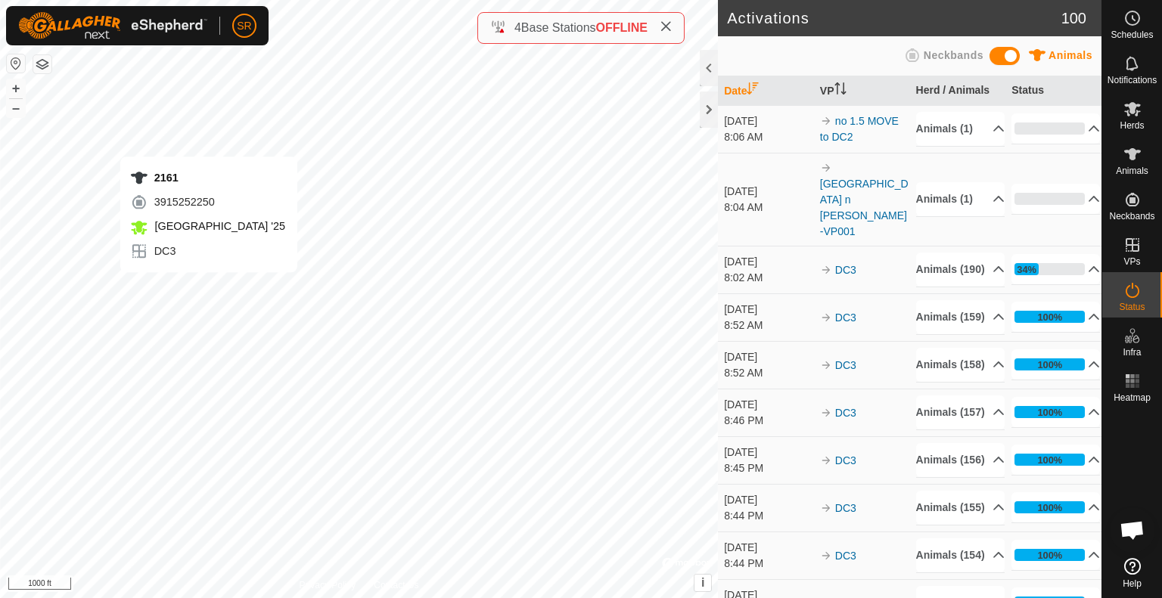
click at [209, 288] on div "2161 3915252250 [GEOGRAPHIC_DATA] '25 DC3 + – ⇧ i © Mapbox , © OpenStreetMap , …" at bounding box center [359, 299] width 718 height 598
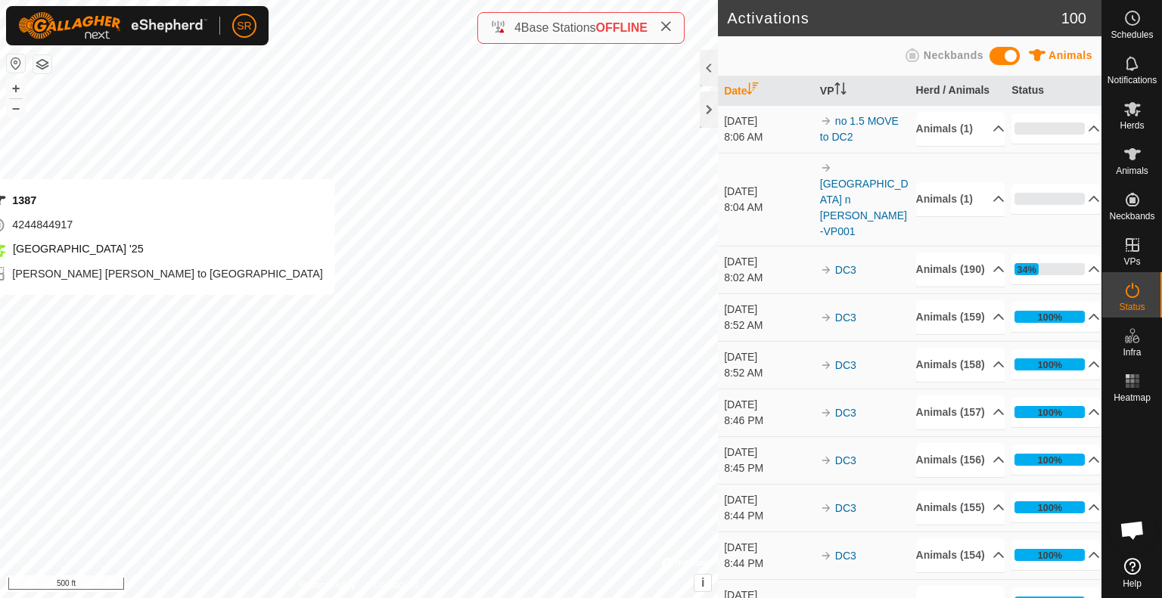
click at [157, 310] on div "1387 4244844917 [GEOGRAPHIC_DATA] '25 [PERSON_NAME][GEOGRAPHIC_DATA][PERSON_NAM…" at bounding box center [359, 299] width 718 height 598
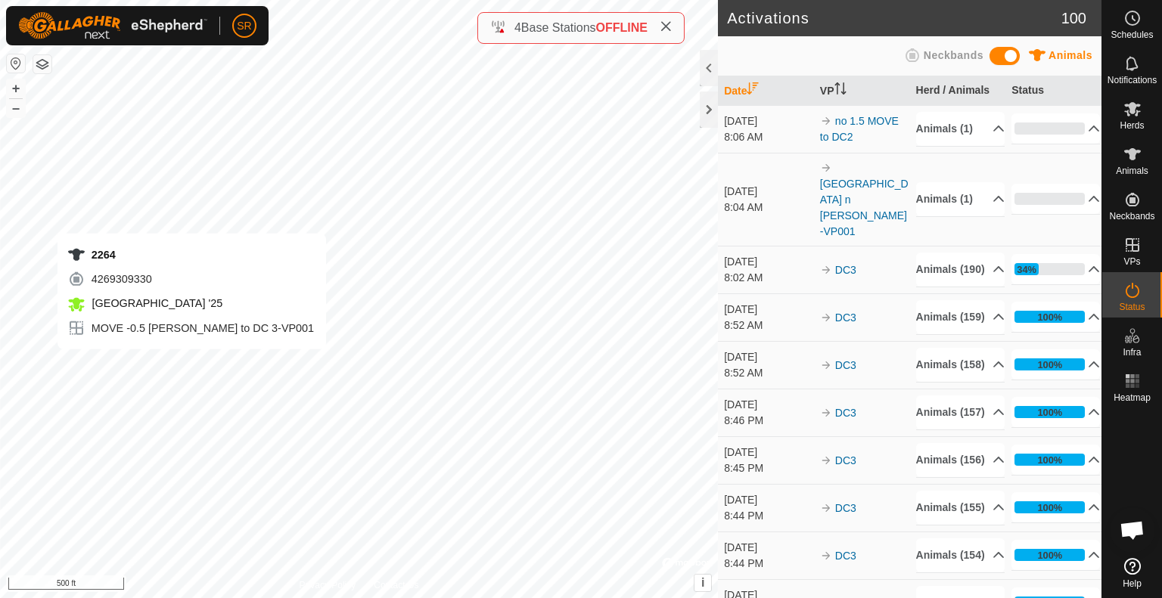
click at [191, 365] on div "2264 4269309330 [GEOGRAPHIC_DATA] '25 MOVE -0.5 [PERSON_NAME] to DC 3-VP001 + –…" at bounding box center [359, 299] width 718 height 598
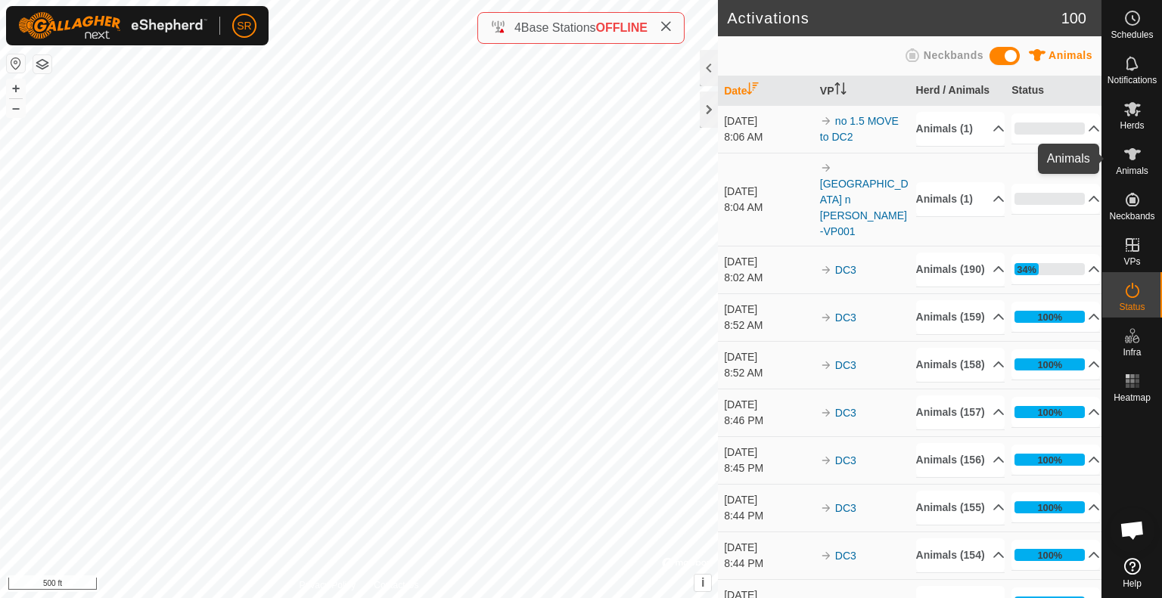
click at [1141, 159] on icon at bounding box center [1133, 154] width 18 height 18
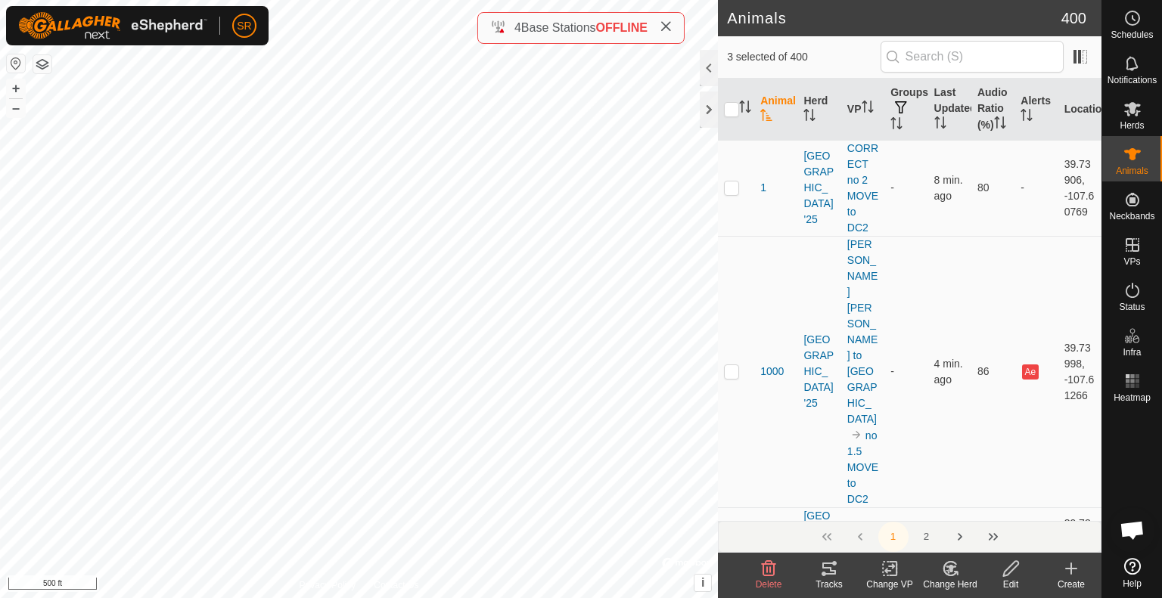
click at [884, 571] on icon at bounding box center [890, 569] width 19 height 18
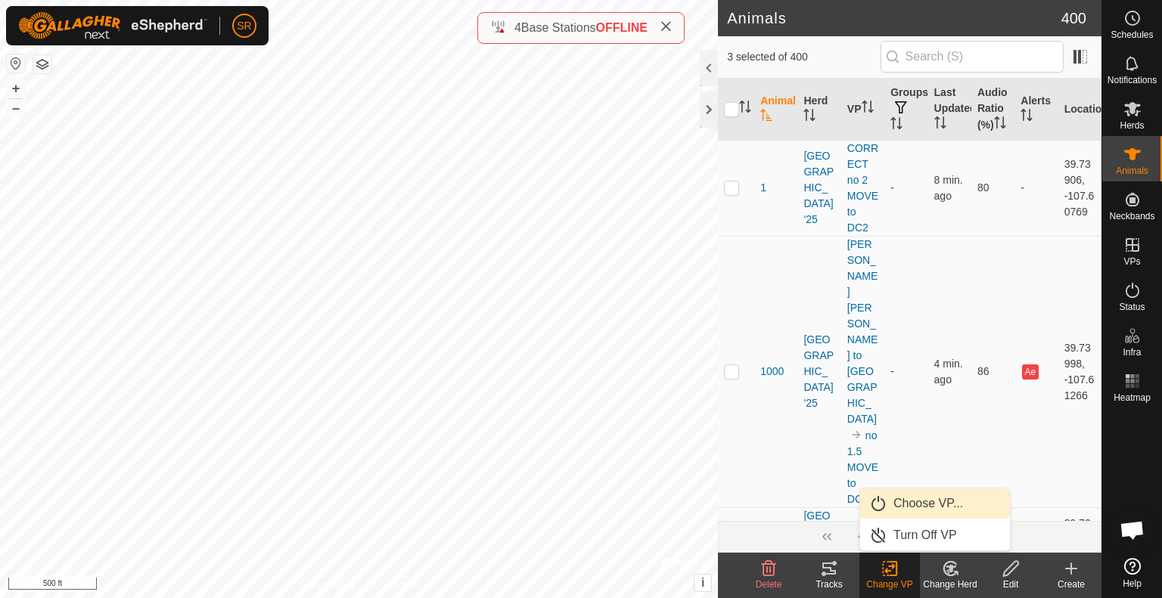
click at [932, 499] on link "Choose VP..." at bounding box center [935, 504] width 150 height 30
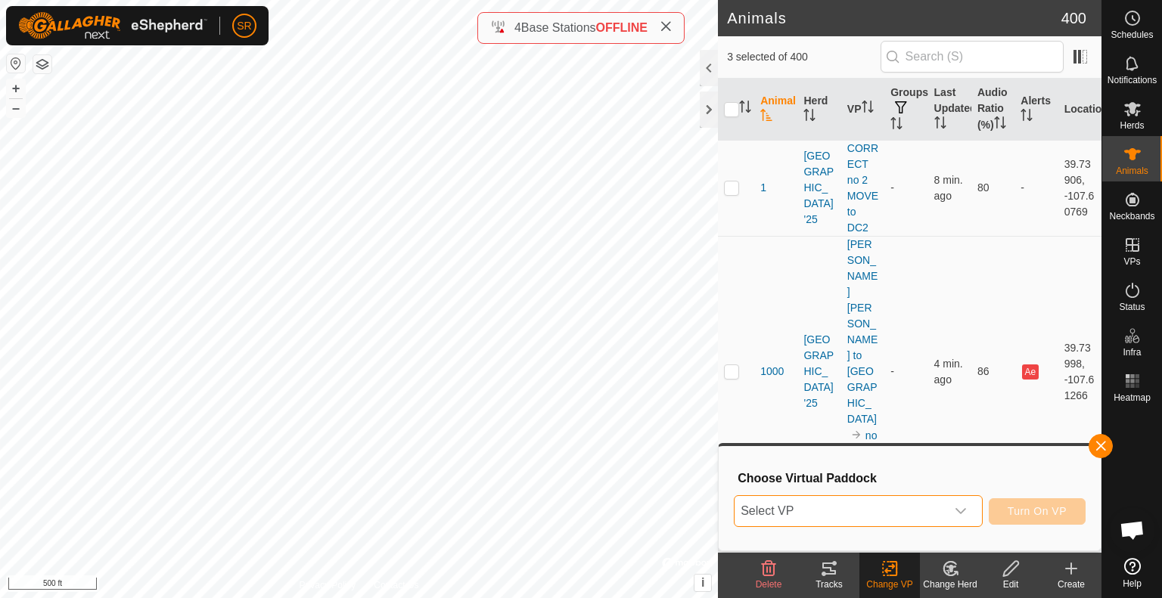
click at [919, 505] on span "Select VP" at bounding box center [840, 511] width 211 height 30
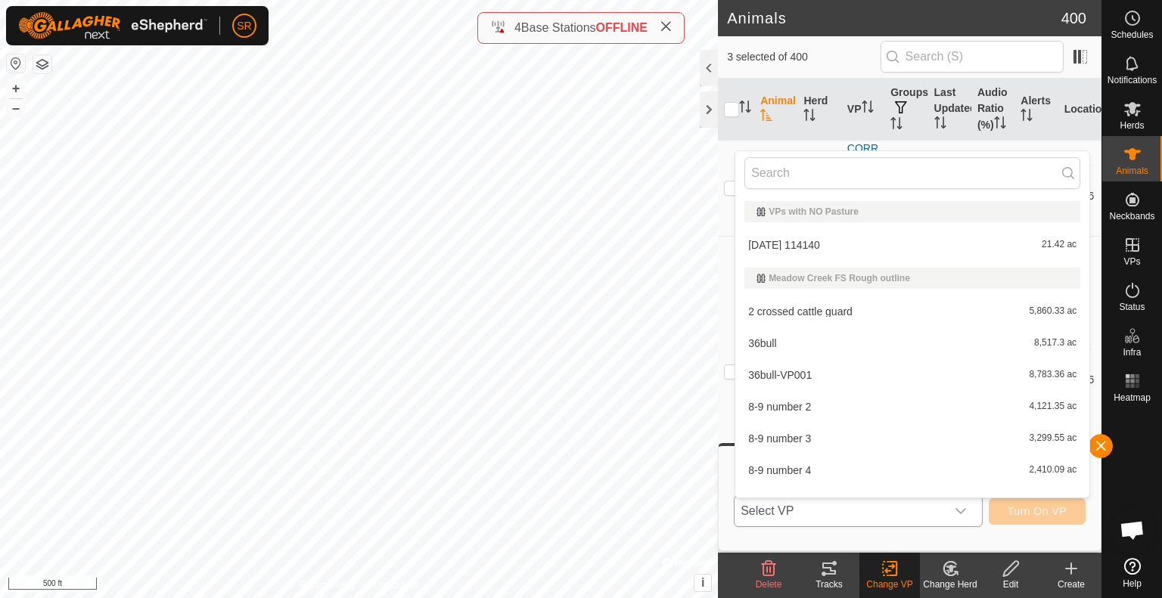
scroll to position [20, 0]
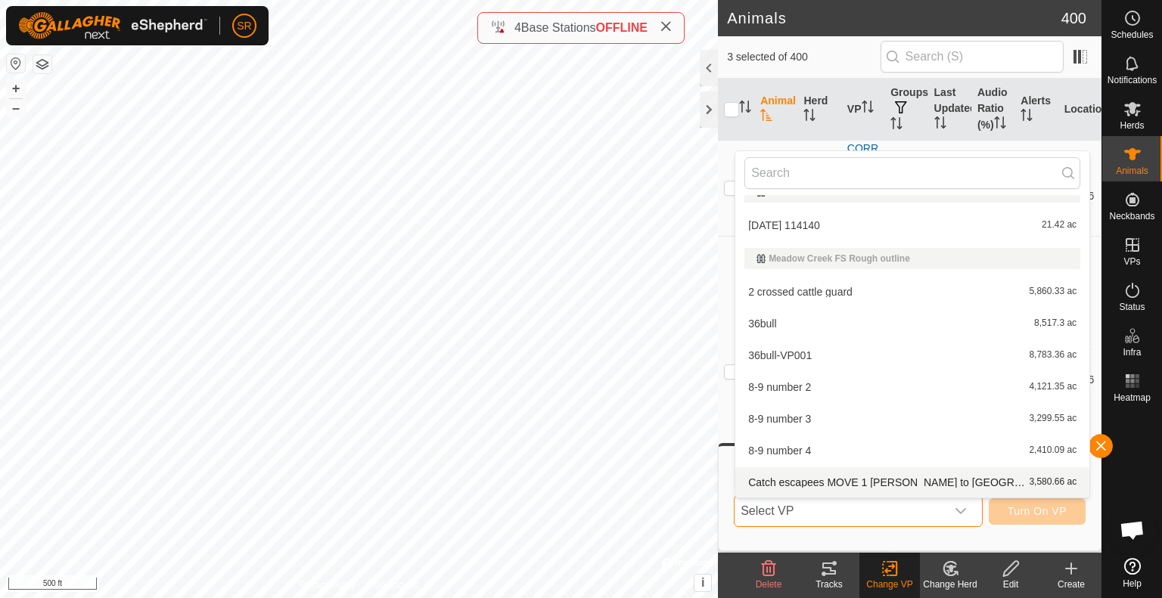
click at [919, 505] on span "Select VP" at bounding box center [840, 511] width 211 height 30
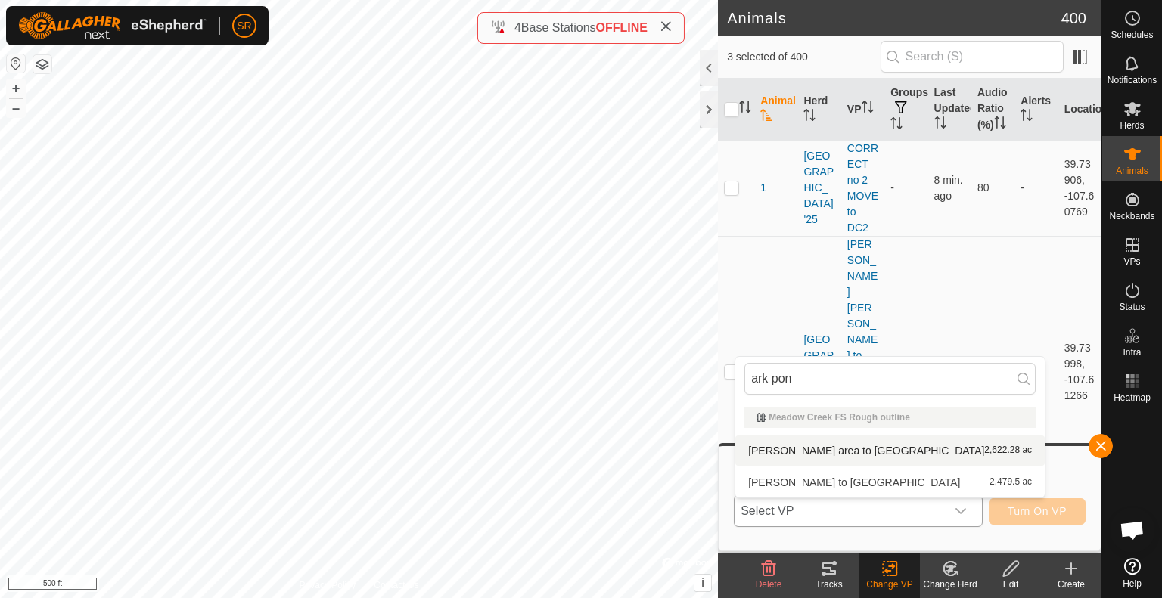
type input "ark pon"
click at [865, 451] on li "[PERSON_NAME] area to dc 2,622.28 ac" at bounding box center [889, 451] width 309 height 30
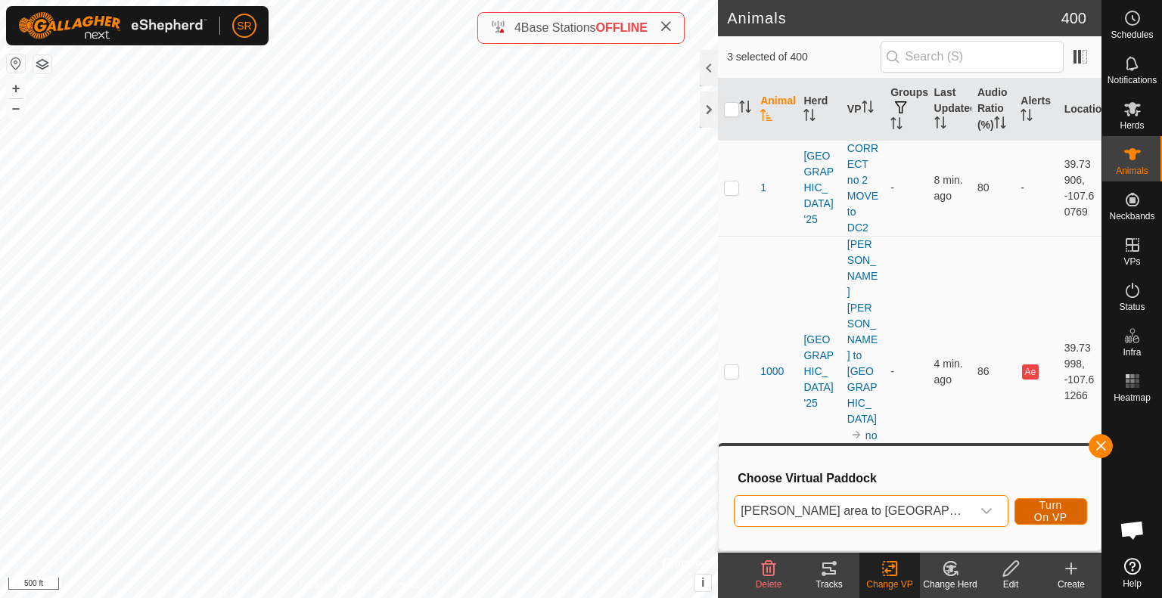
click at [1037, 518] on span "Turn On VP" at bounding box center [1051, 511] width 35 height 24
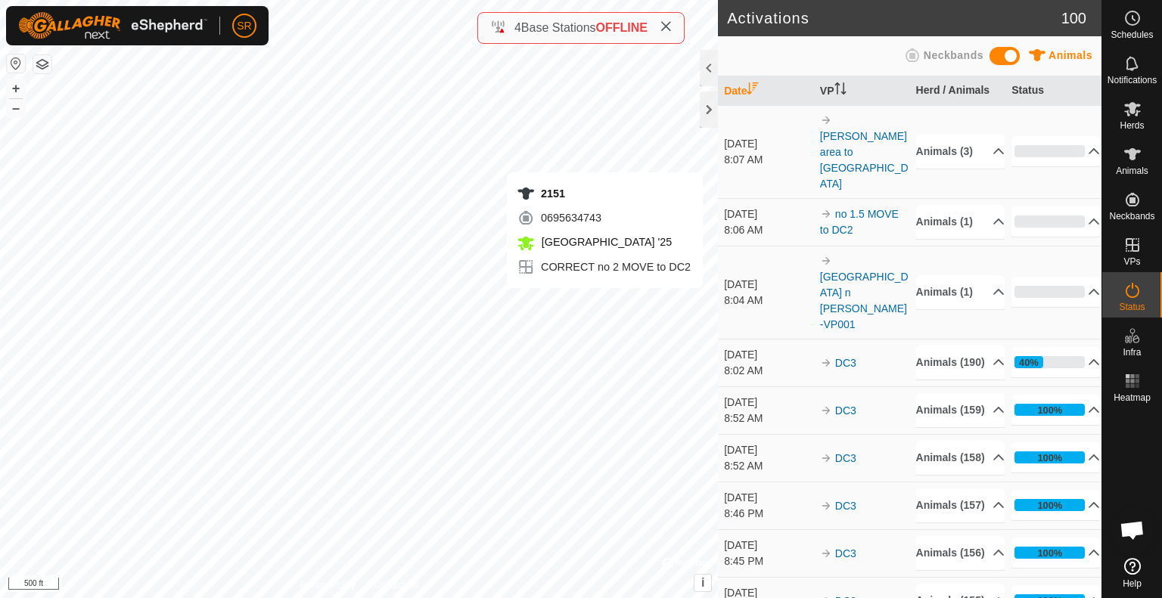
click at [685, 303] on div "2151 0695634743 [GEOGRAPHIC_DATA] '25 CORRECT no 2 MOVE to DC2 + – ⇧ i © Mapbox…" at bounding box center [359, 299] width 718 height 598
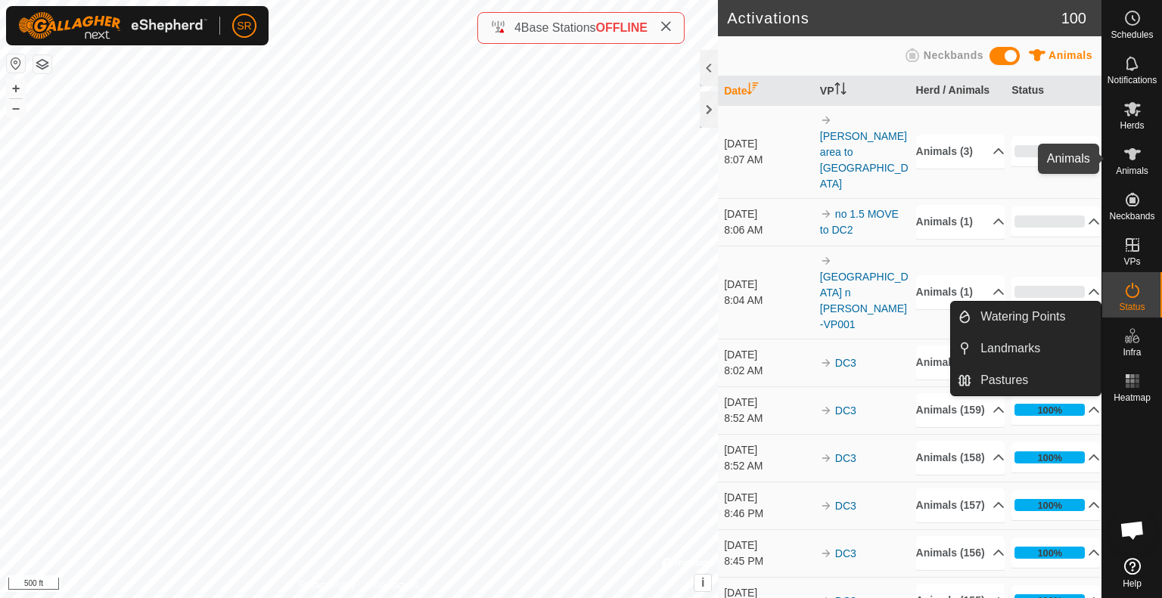
click at [1139, 163] on icon at bounding box center [1133, 154] width 18 height 18
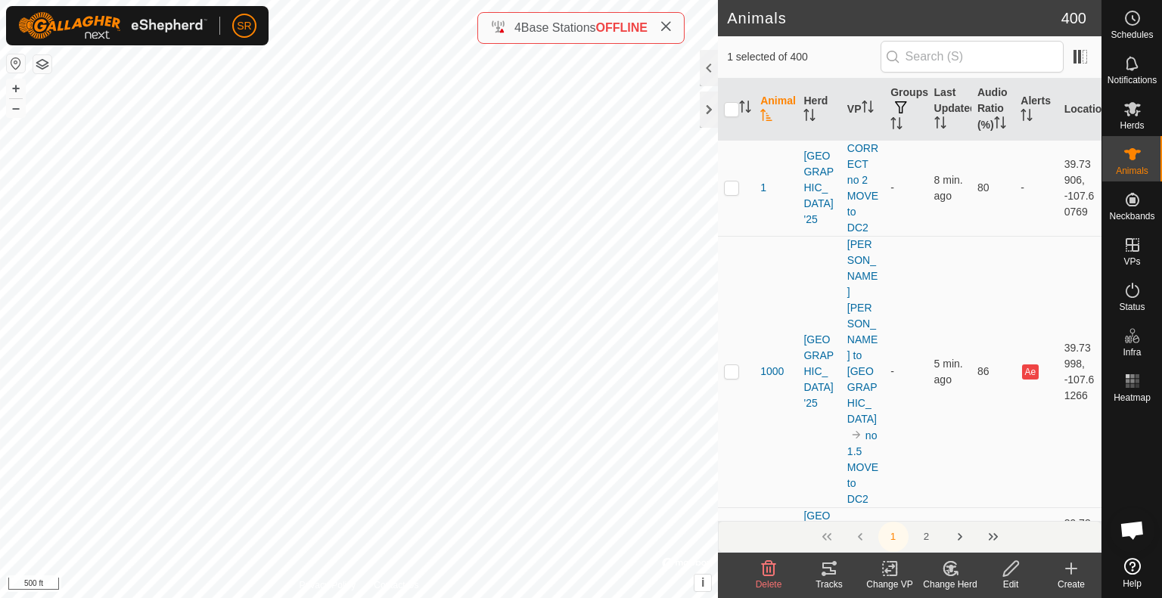
click at [888, 573] on icon at bounding box center [890, 569] width 19 height 18
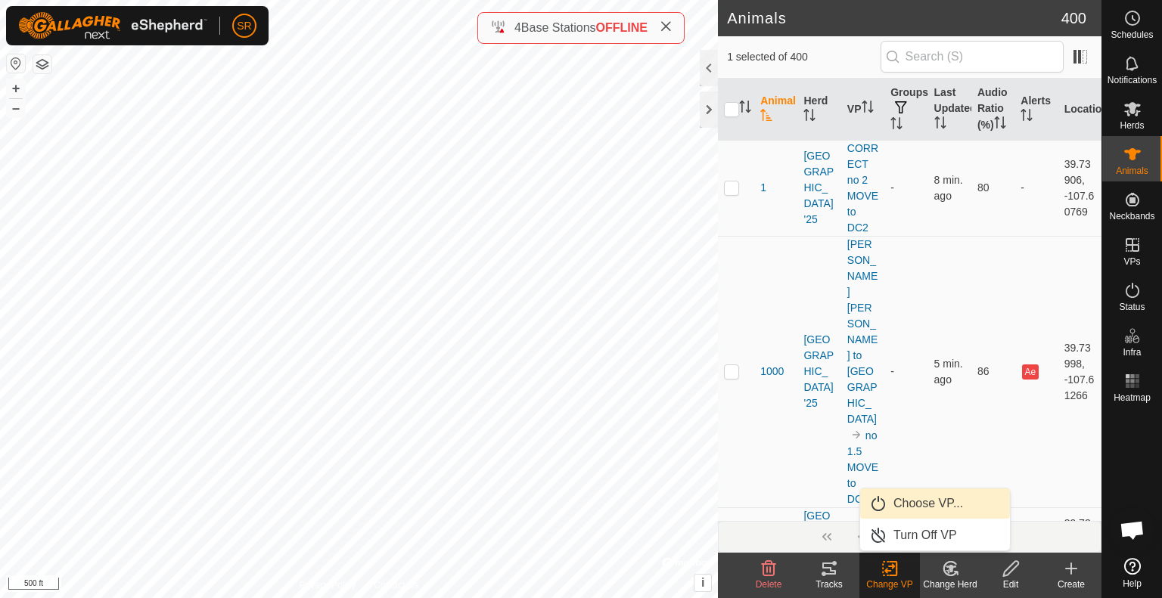
click at [920, 510] on link "Choose VP..." at bounding box center [935, 504] width 150 height 30
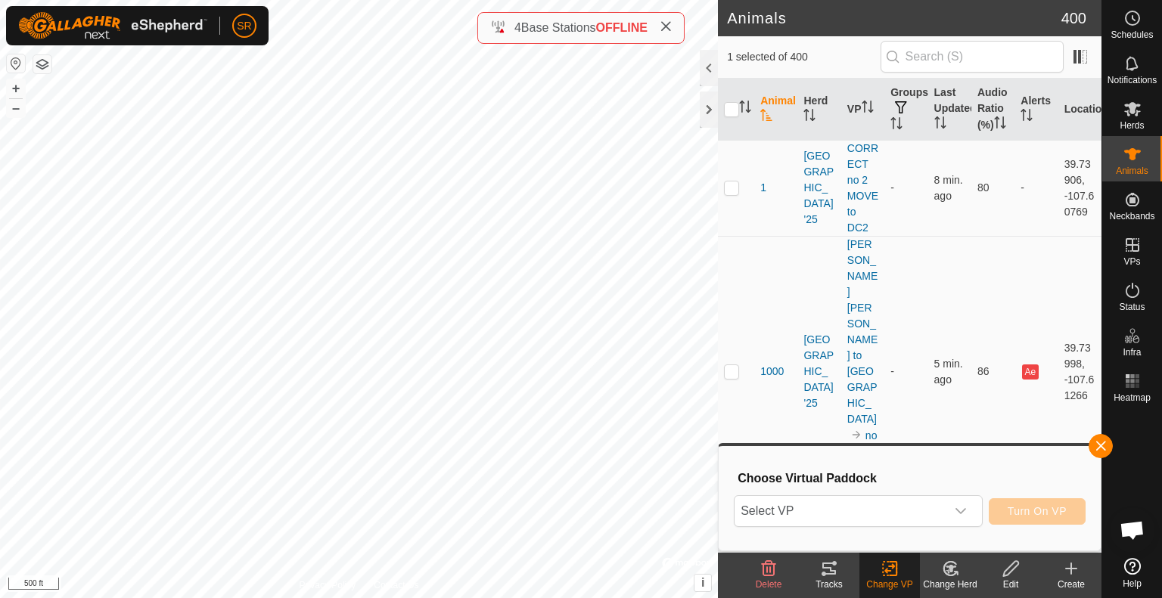
click at [920, 510] on span "Select VP" at bounding box center [840, 511] width 211 height 30
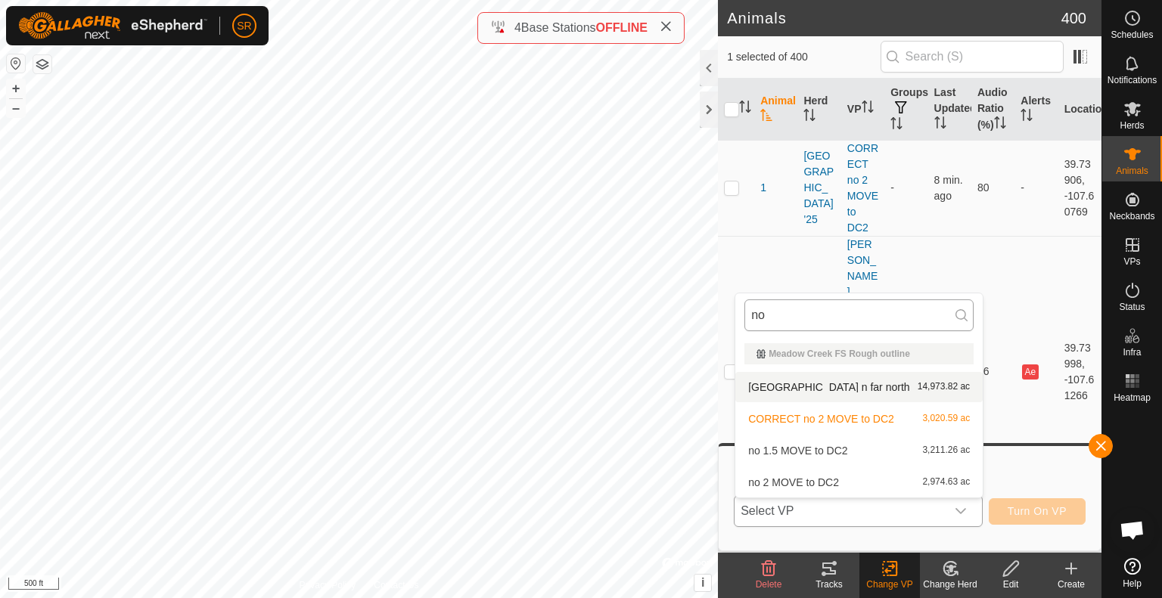
type input "n"
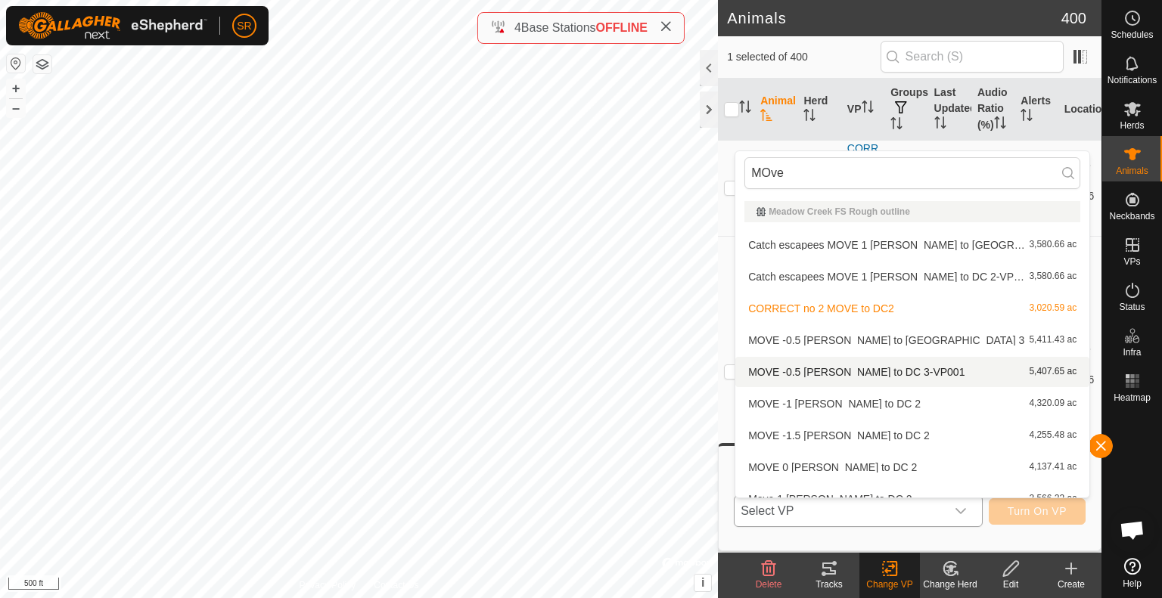
type input "MOve"
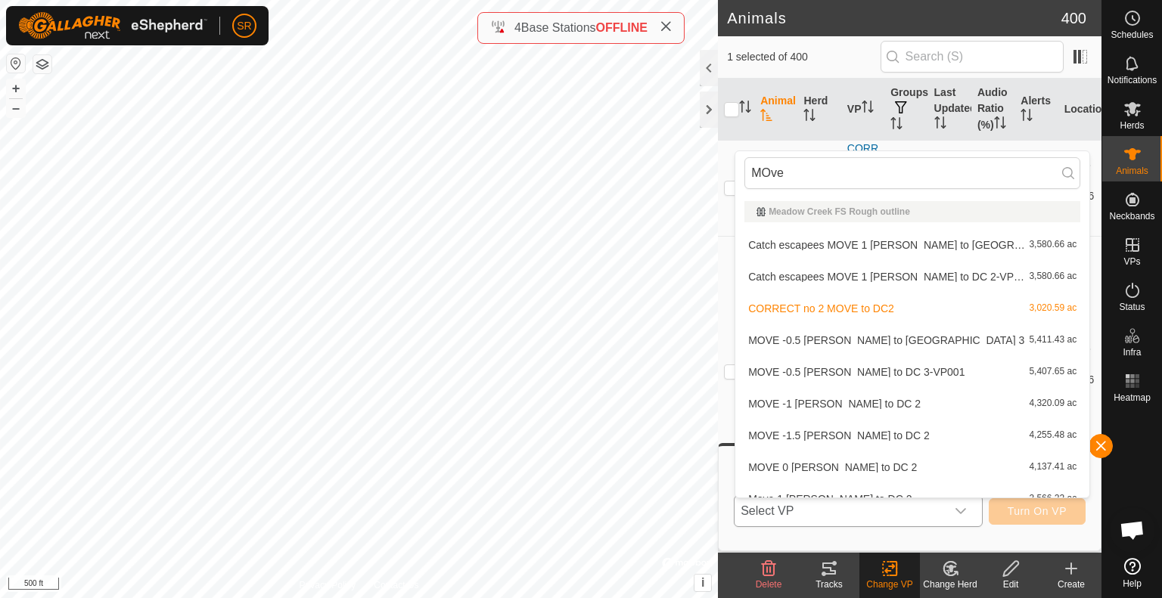
click at [823, 368] on li "MOVE -0.5 [PERSON_NAME] to DC 3-VP001 5,407.65 ac" at bounding box center [912, 372] width 354 height 30
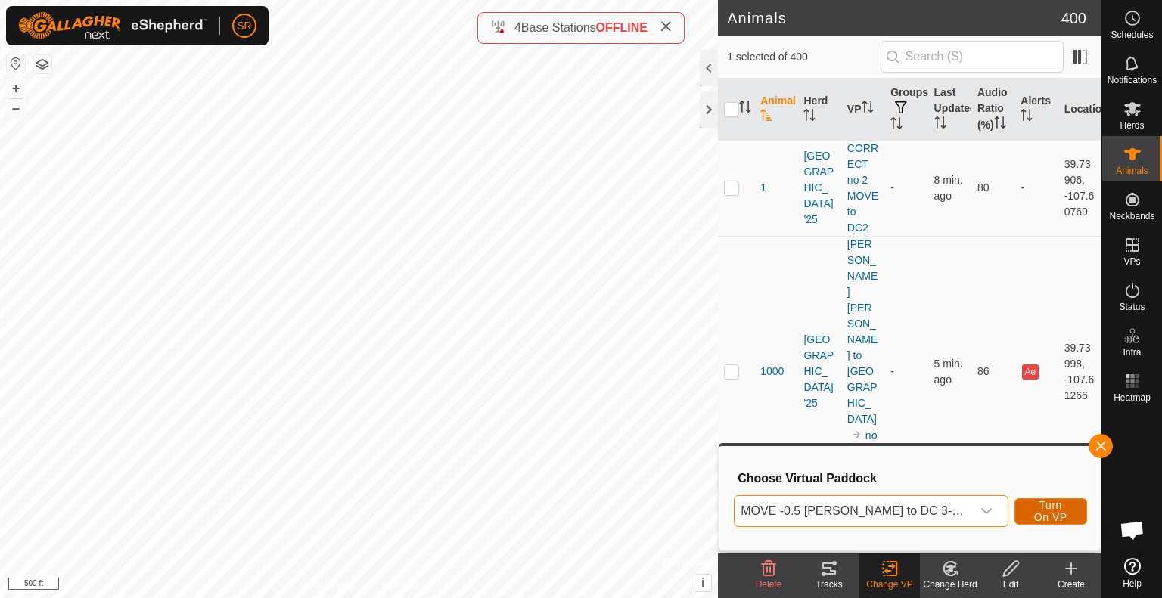
click at [1040, 514] on span "Turn On VP" at bounding box center [1051, 511] width 35 height 24
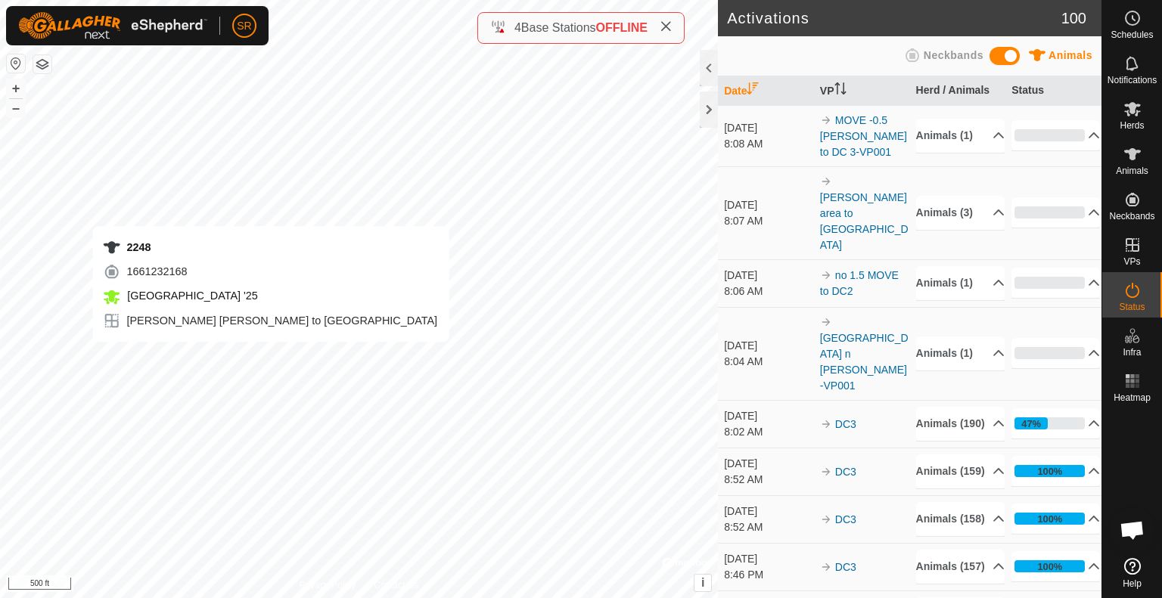
click at [271, 357] on div "2248 1661232168 [GEOGRAPHIC_DATA] '25 [PERSON_NAME][GEOGRAPHIC_DATA][PERSON_NAM…" at bounding box center [359, 299] width 718 height 598
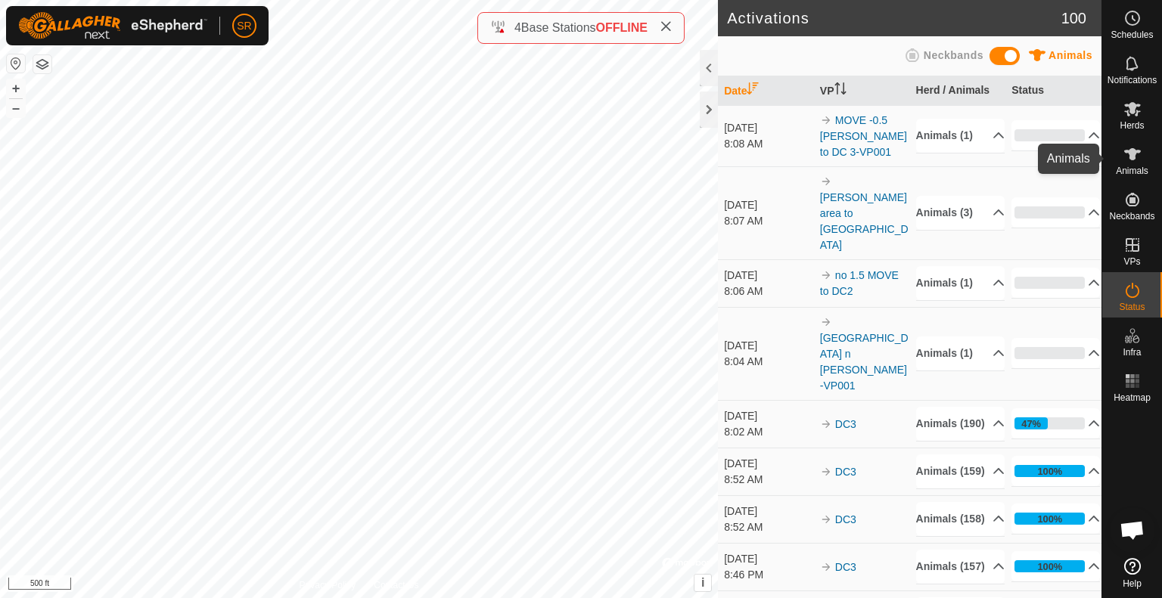
click at [1124, 154] on icon at bounding box center [1133, 154] width 18 height 18
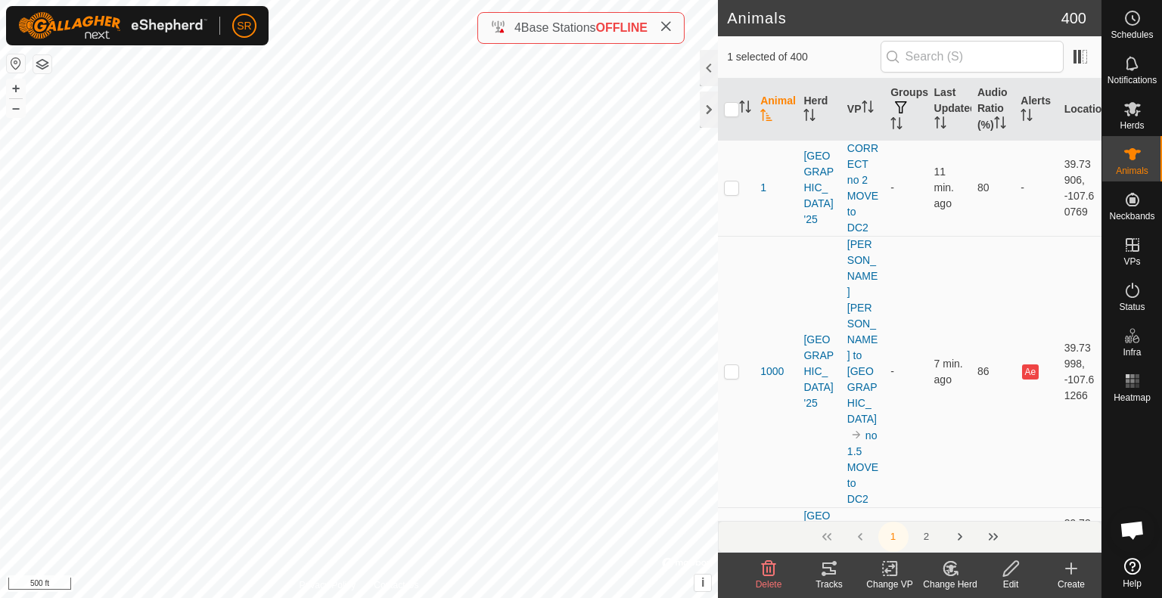
click at [894, 572] on icon at bounding box center [890, 569] width 19 height 18
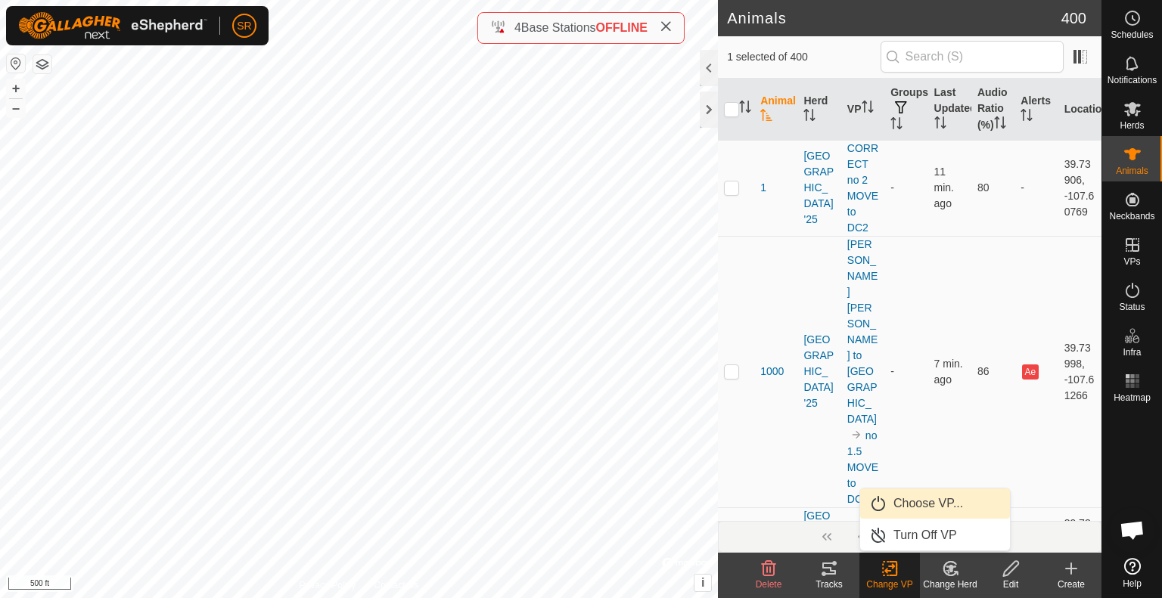
click at [924, 507] on link "Choose VP..." at bounding box center [935, 504] width 150 height 30
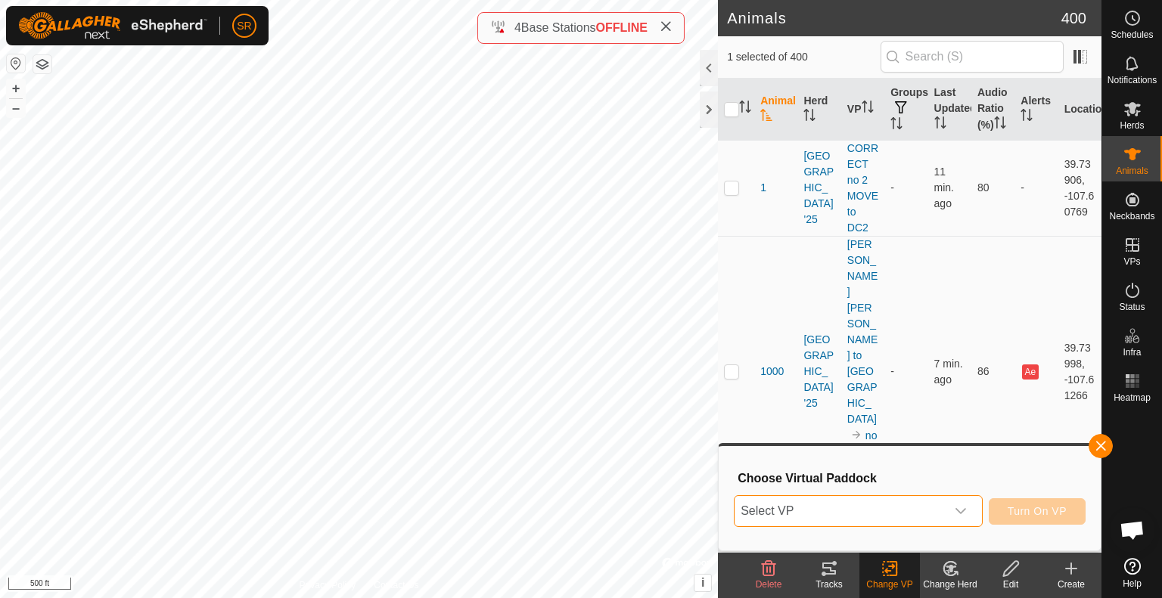
click at [887, 502] on span "Select VP" at bounding box center [840, 511] width 211 height 30
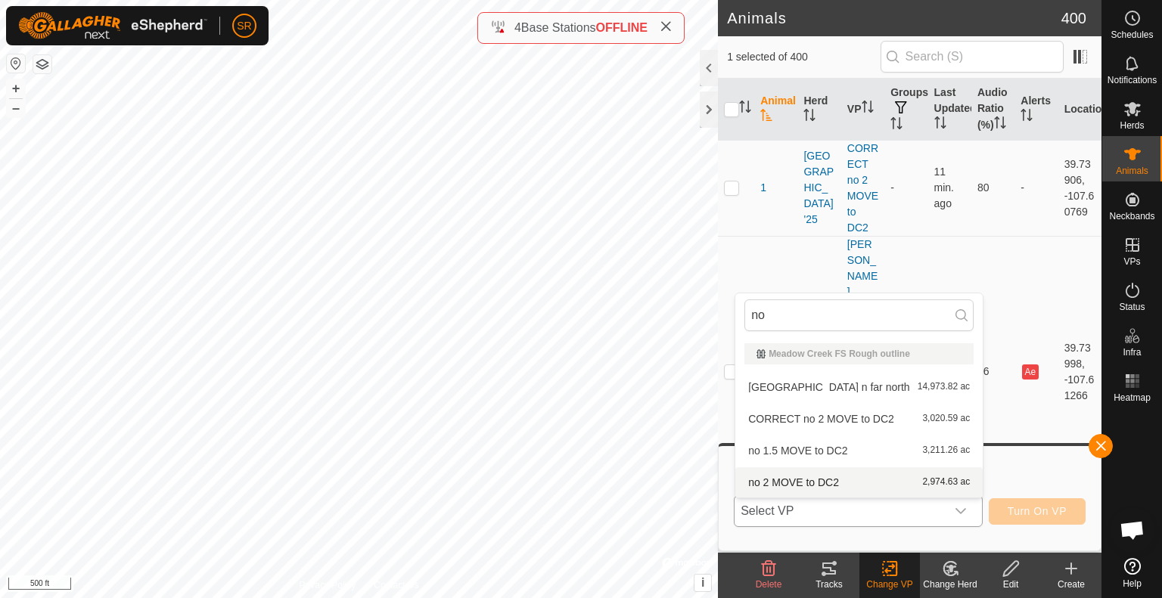
type input "no"
click at [860, 480] on li "no 2 MOVE to DC2 2,974.63 ac" at bounding box center [858, 483] width 247 height 30
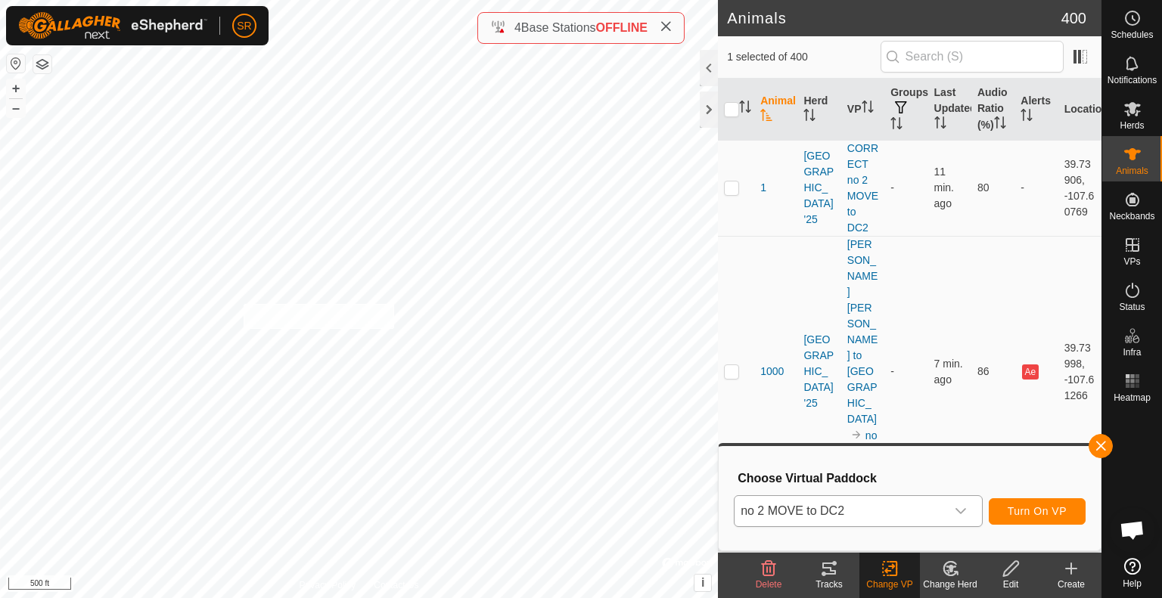
click at [243, 304] on div "2229 1627689156 [GEOGRAPHIC_DATA] '25 CORRECT no 2 MOVE to DC2 + – ⇧ i © Mapbox…" at bounding box center [359, 299] width 718 height 598
checkbox input "true"
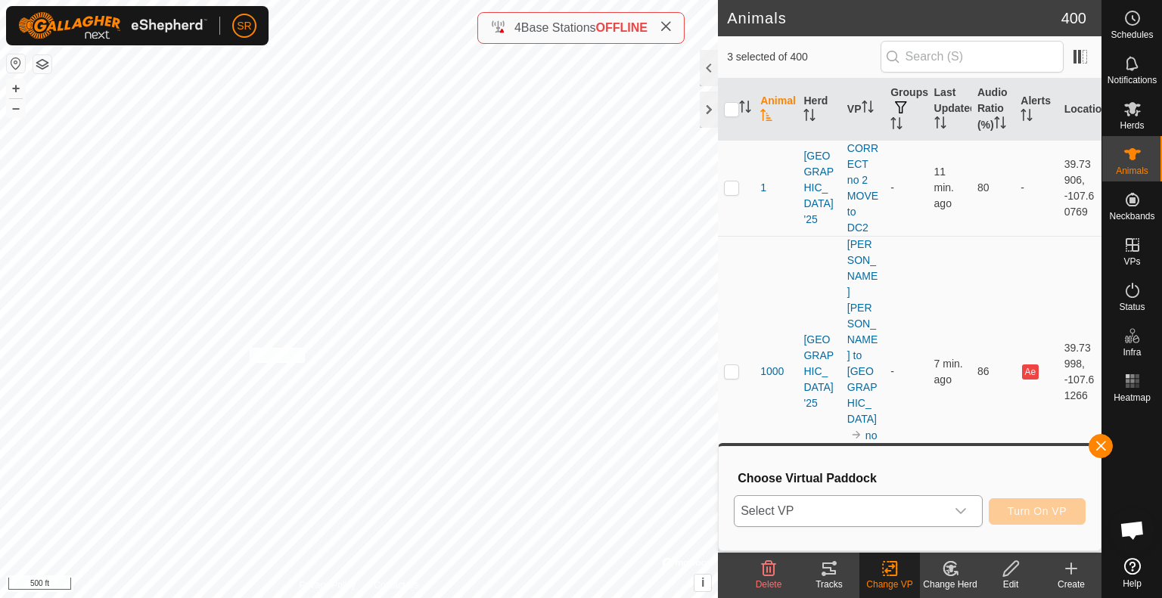
checkbox input "true"
click at [848, 513] on span "Select VP" at bounding box center [840, 511] width 211 height 30
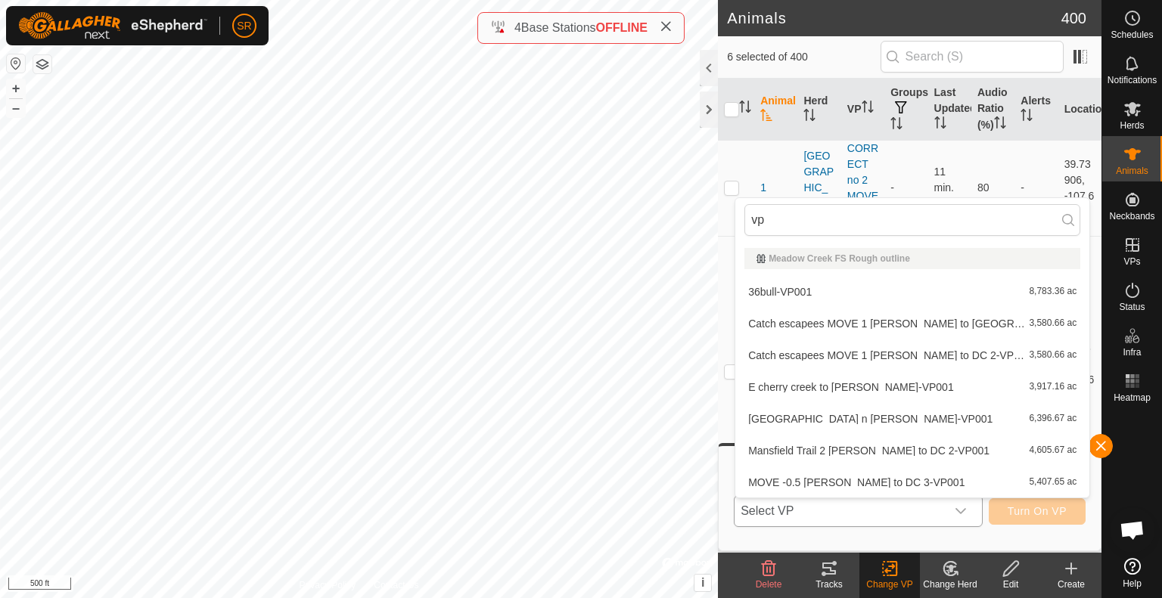
type input "v"
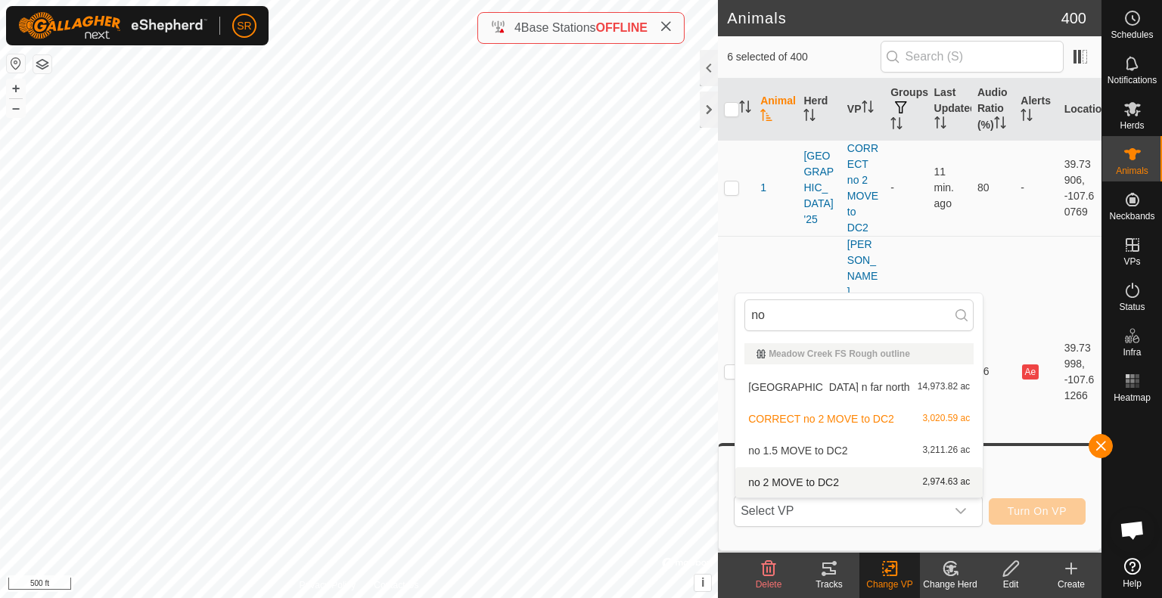
type input "no"
click at [860, 486] on li "no 2 MOVE to DC2 2,974.63 ac" at bounding box center [858, 483] width 247 height 30
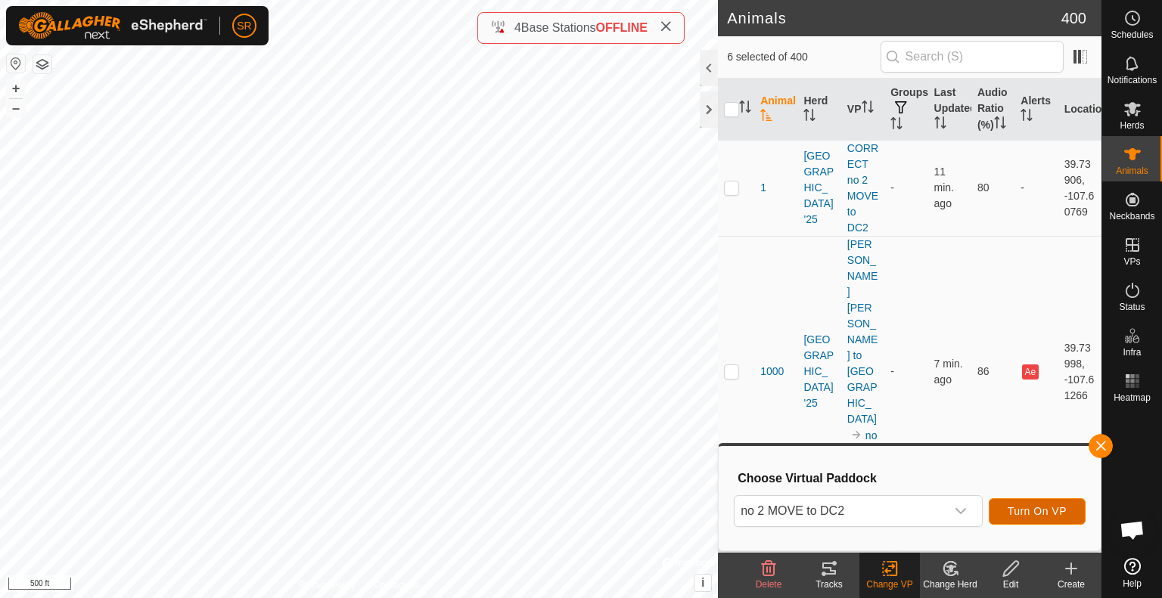
click at [1037, 508] on span "Turn On VP" at bounding box center [1037, 511] width 59 height 12
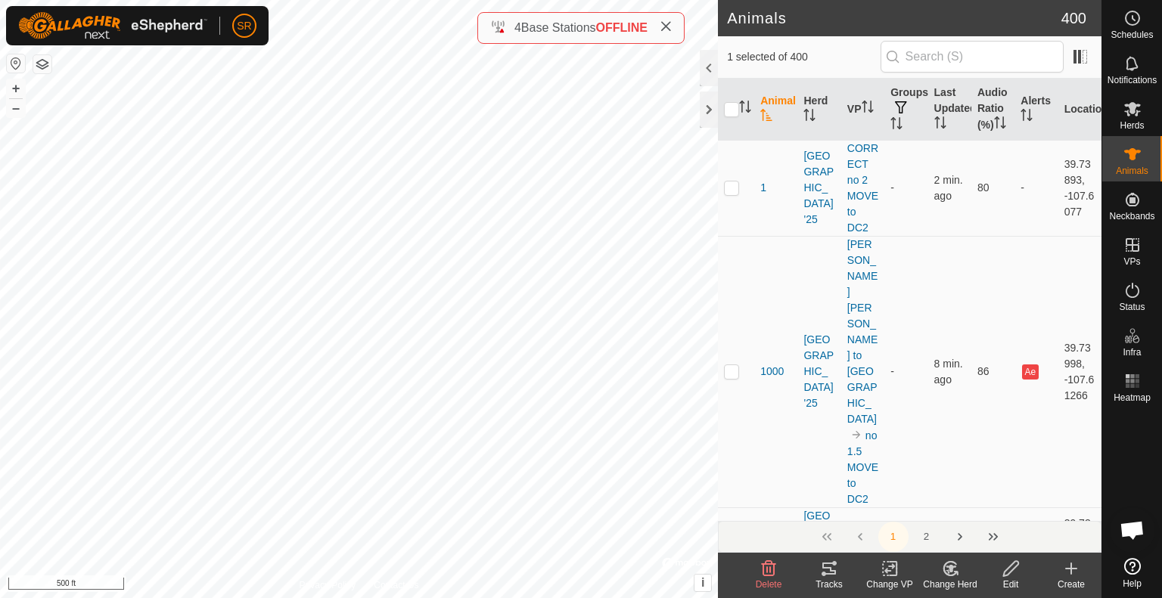
click at [825, 574] on icon at bounding box center [829, 569] width 14 height 12
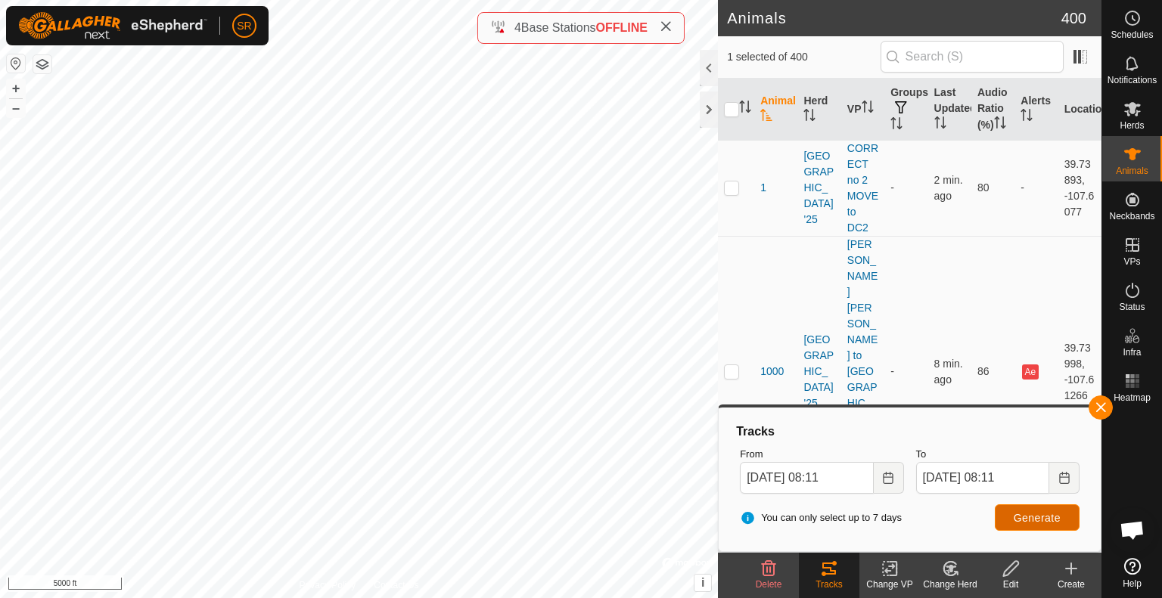
click at [1029, 506] on button "Generate" at bounding box center [1037, 518] width 85 height 26
click at [1104, 418] on button "button" at bounding box center [1101, 408] width 24 height 24
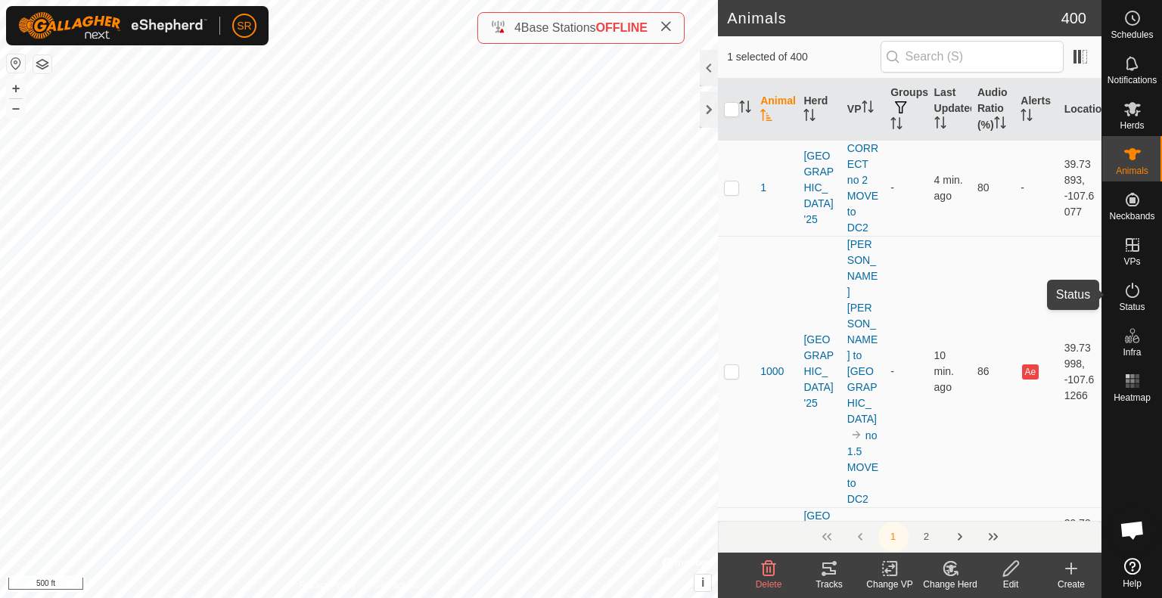
click at [1131, 297] on icon at bounding box center [1133, 290] width 14 height 15
